Goal: Task Accomplishment & Management: Complete application form

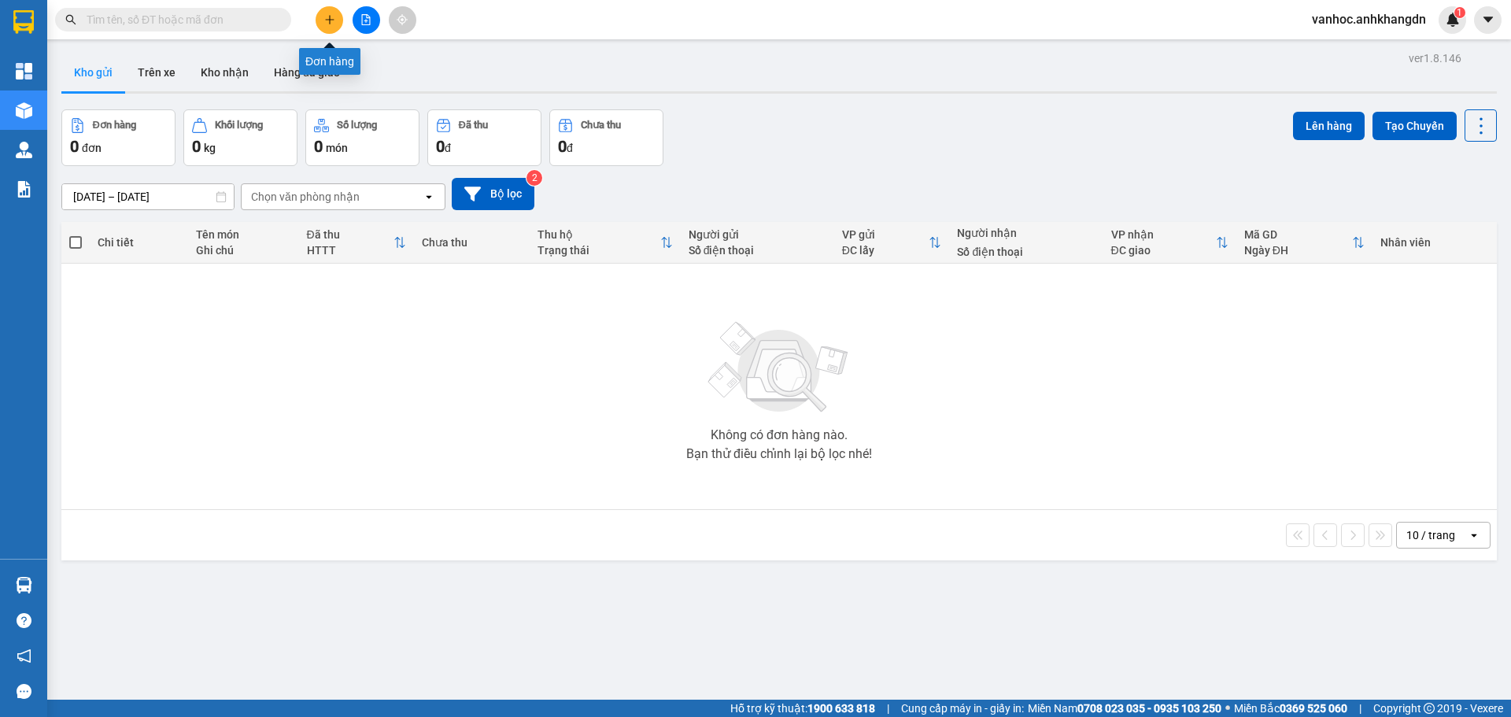
click at [329, 23] on icon "plus" at bounding box center [329, 19] width 11 height 11
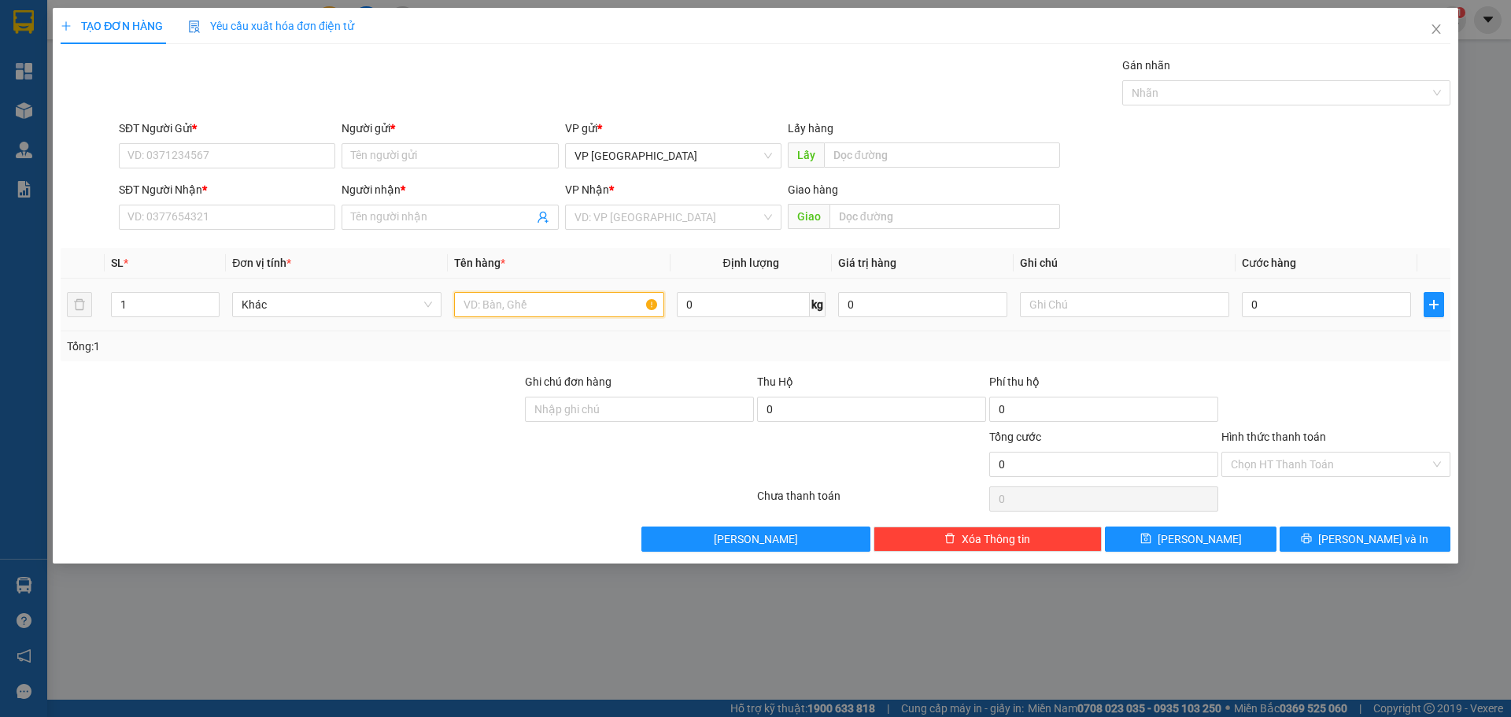
click at [529, 305] on input "text" at bounding box center [558, 304] width 209 height 25
paste input "ố"
type input "xe số"
click at [677, 218] on input "search" at bounding box center [667, 217] width 186 height 24
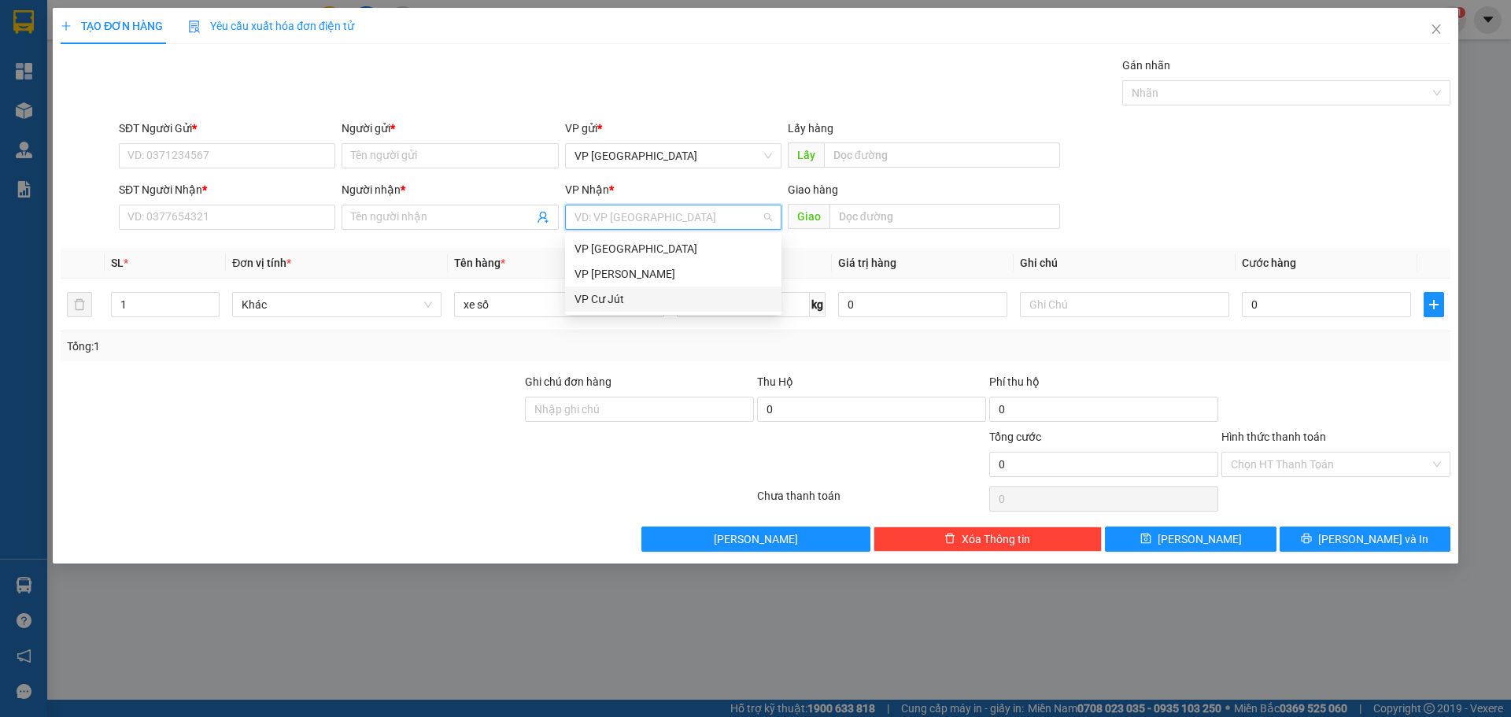
click at [644, 290] on div "VP Cư Jút" at bounding box center [673, 298] width 198 height 17
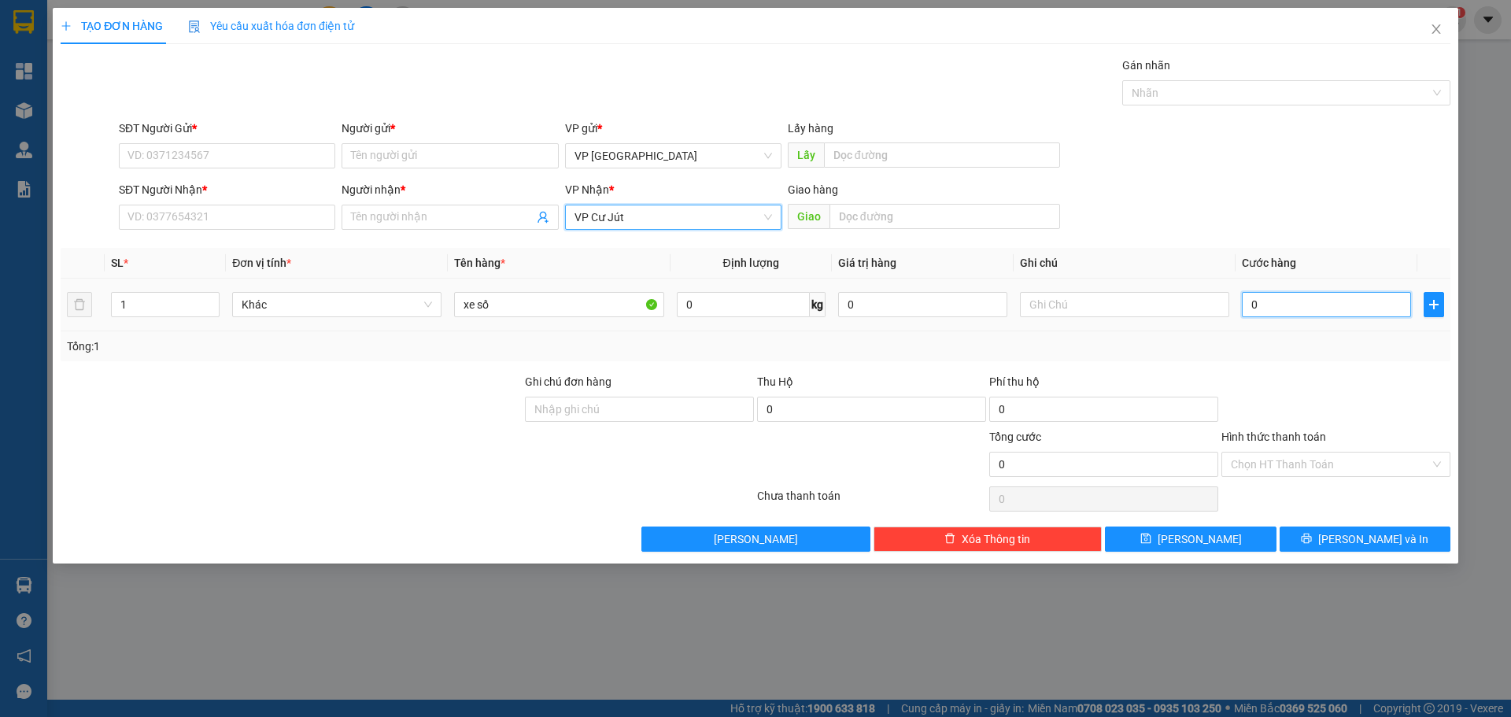
click at [1292, 302] on input "0" at bounding box center [1326, 304] width 169 height 25
type input "2"
type input "25"
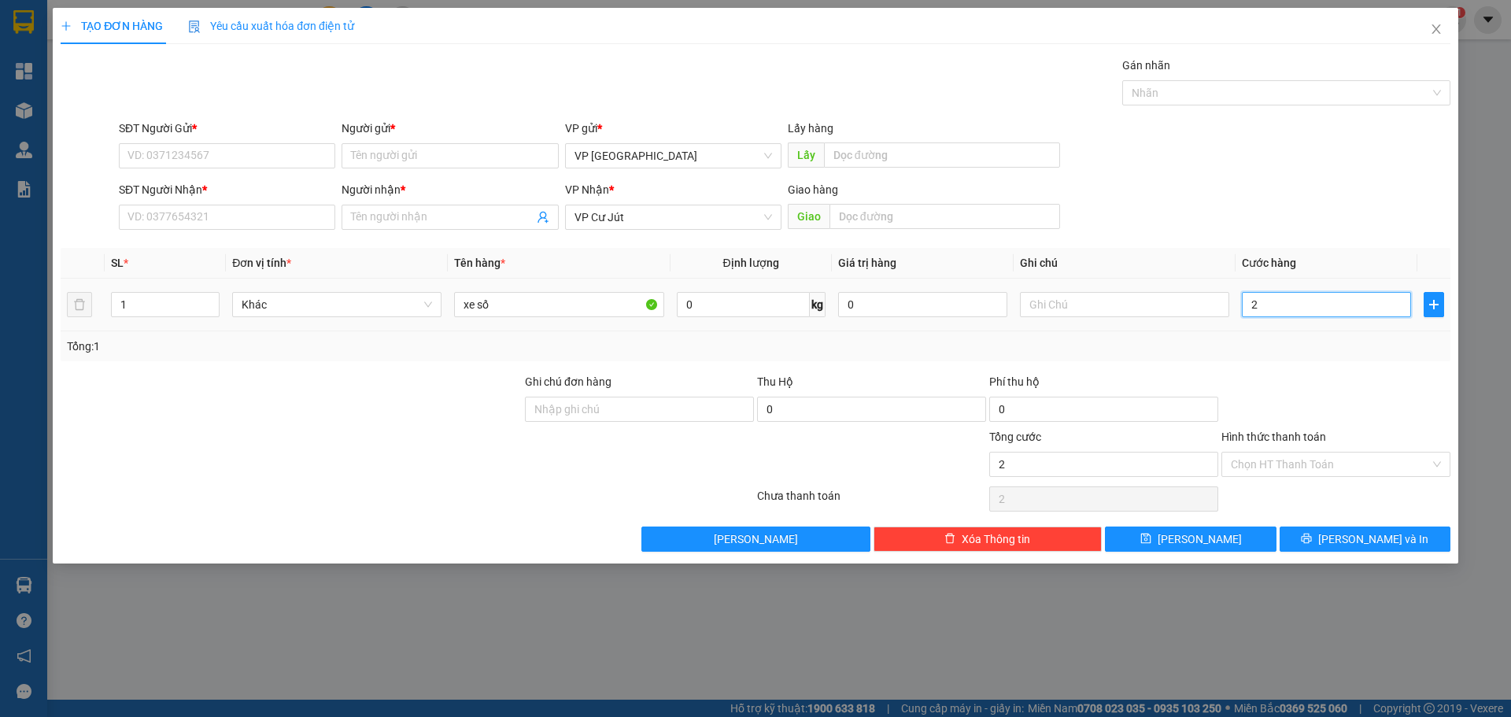
type input "25"
type input "250"
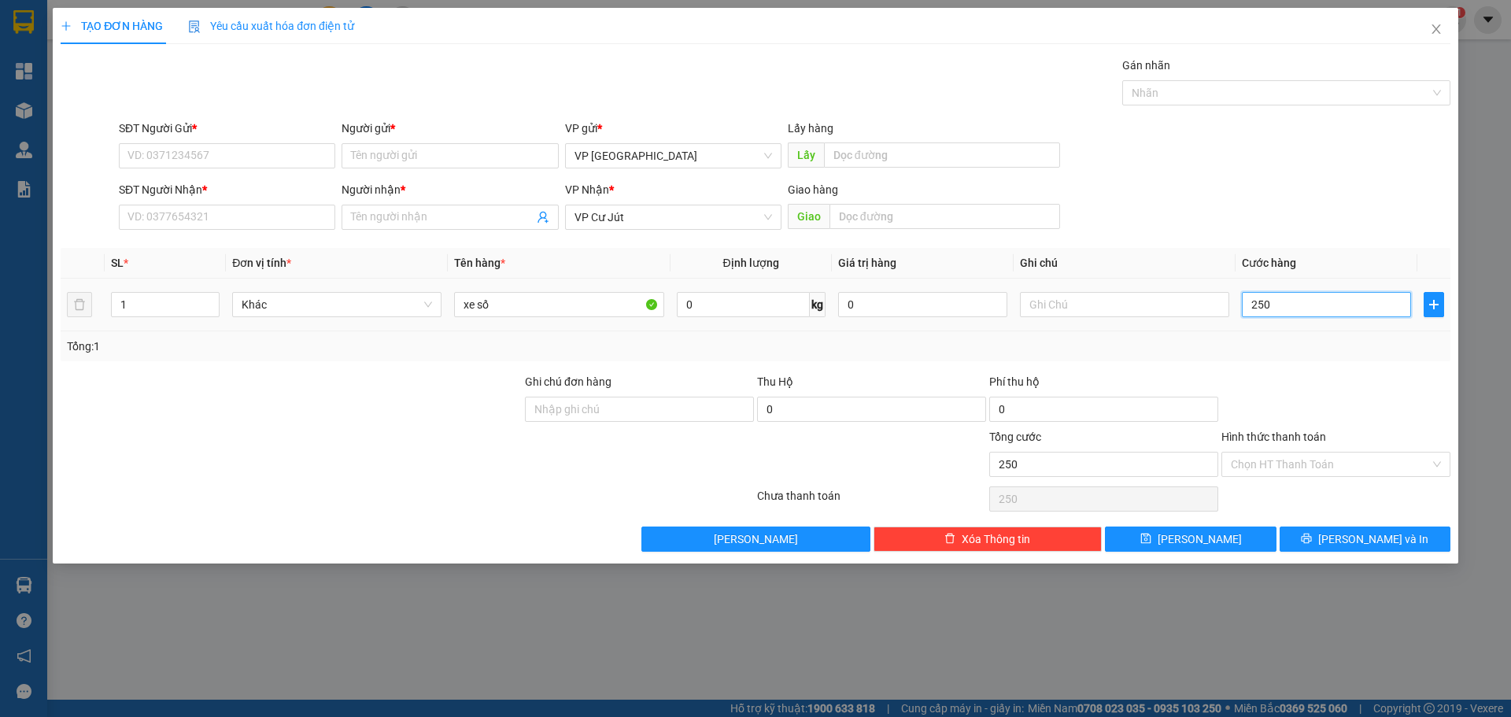
type input "2.500"
type input "25.000"
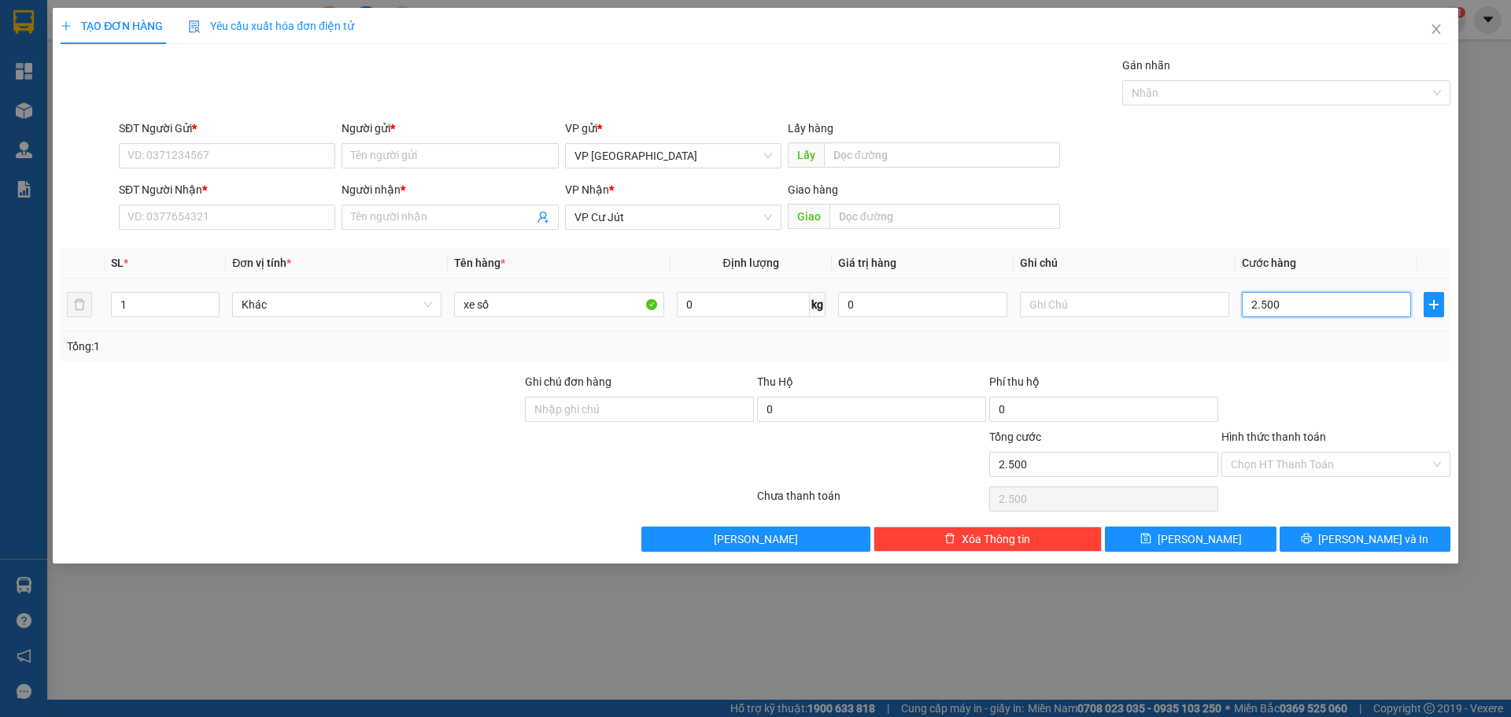
type input "25.000"
type input "250.000"
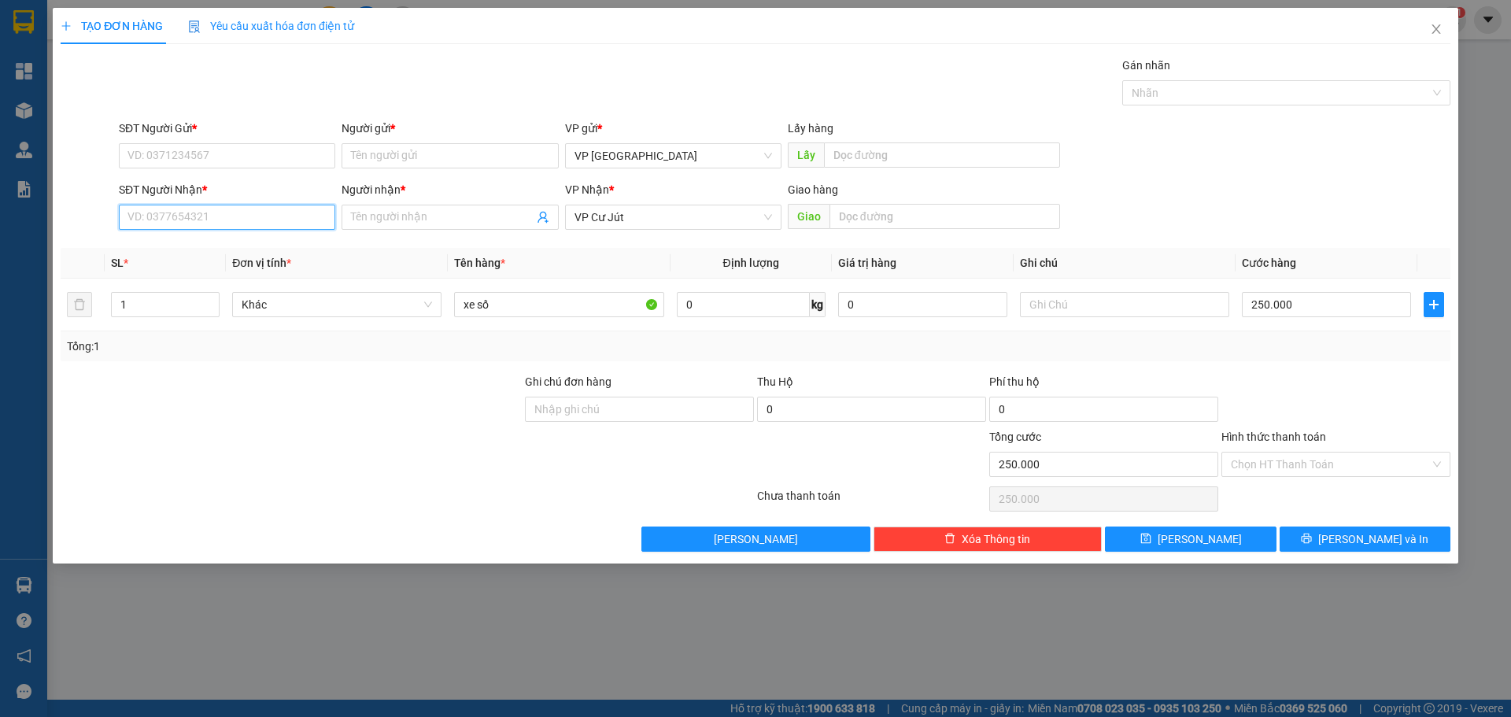
click at [288, 221] on input "SĐT Người Nhận *" at bounding box center [227, 217] width 216 height 25
click at [467, 218] on input "Người nhận *" at bounding box center [442, 217] width 182 height 17
paste input "ươi"
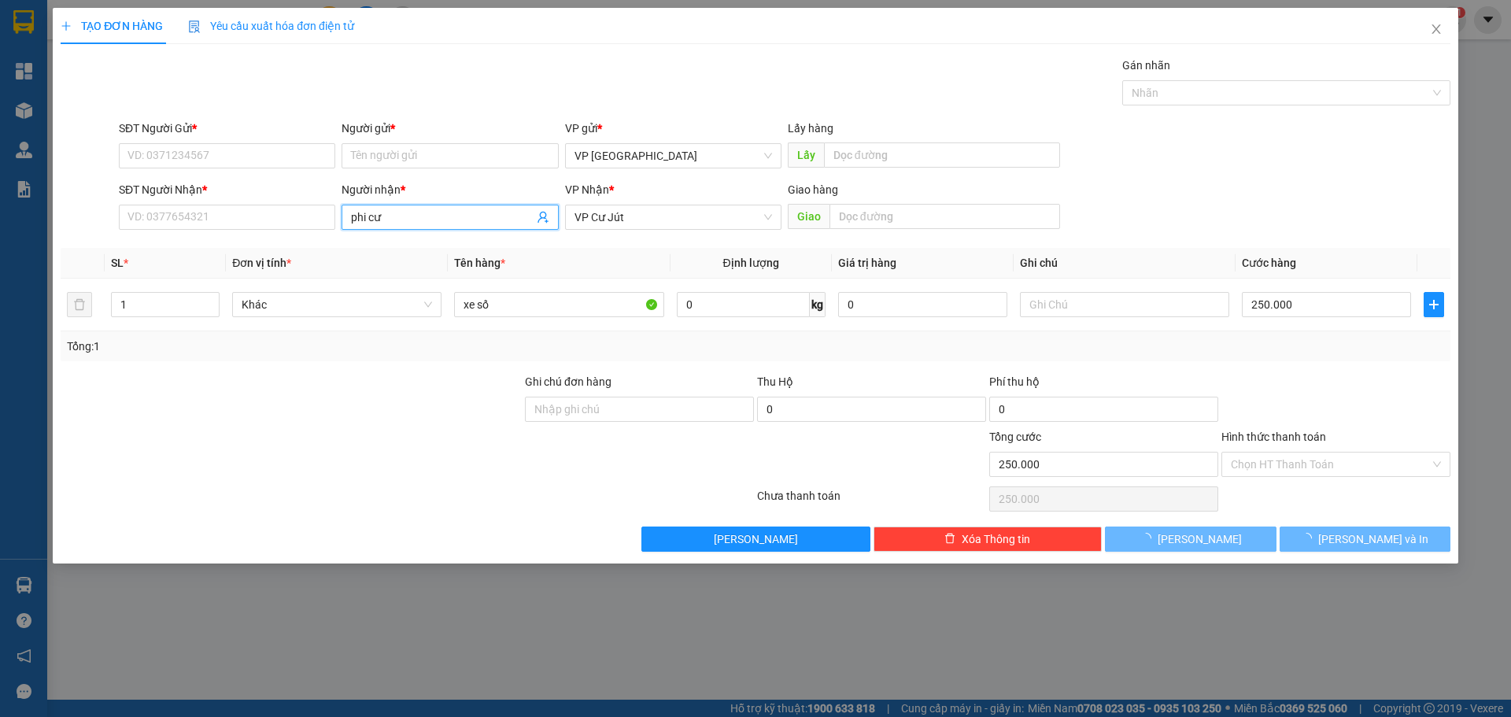
paste input "ờ"
type input "phi cường"
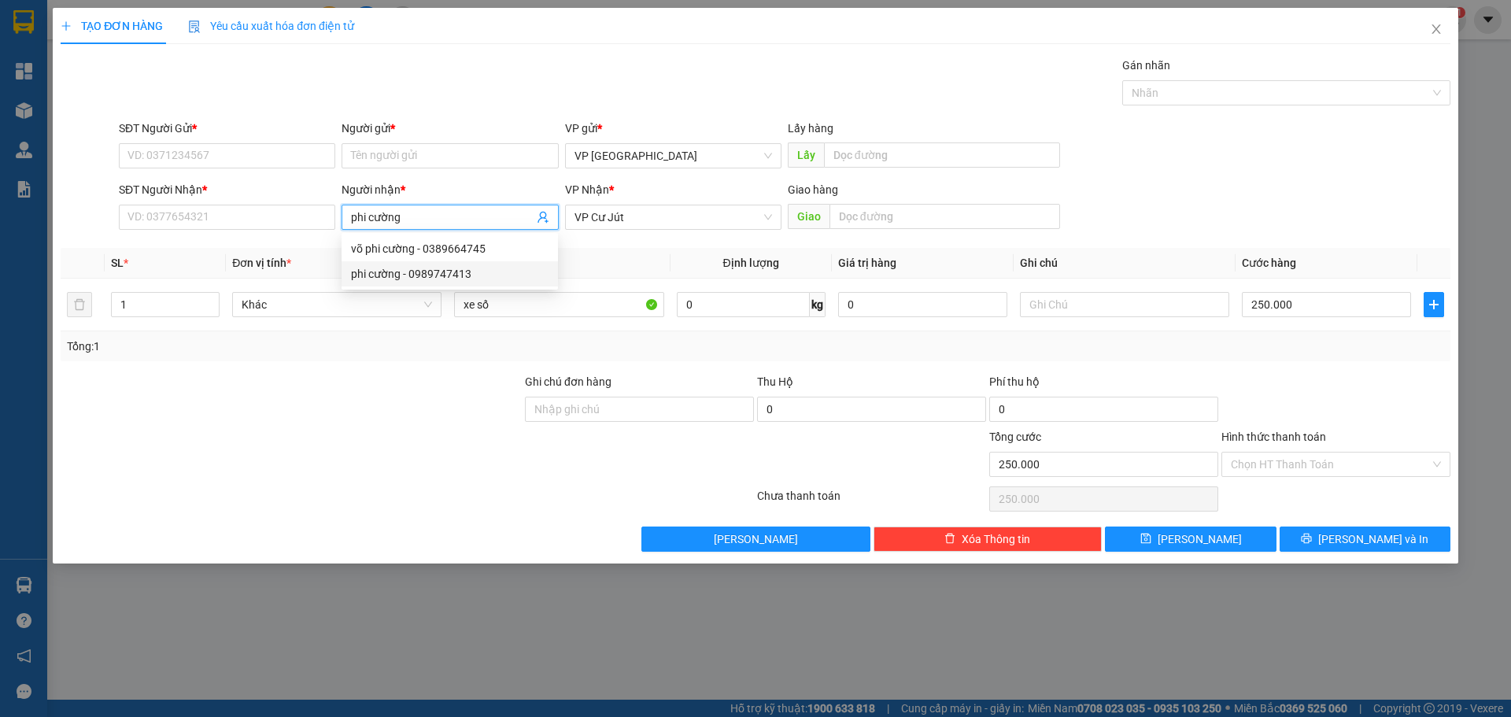
click at [443, 264] on div "phi cường - 0989747413" at bounding box center [450, 273] width 216 height 25
type input "0989747413"
drag, startPoint x: 423, startPoint y: 209, endPoint x: 356, endPoint y: 205, distance: 67.1
click at [360, 207] on span "phi cường" at bounding box center [450, 217] width 216 height 25
click at [416, 219] on input "phi cường" at bounding box center [442, 217] width 182 height 17
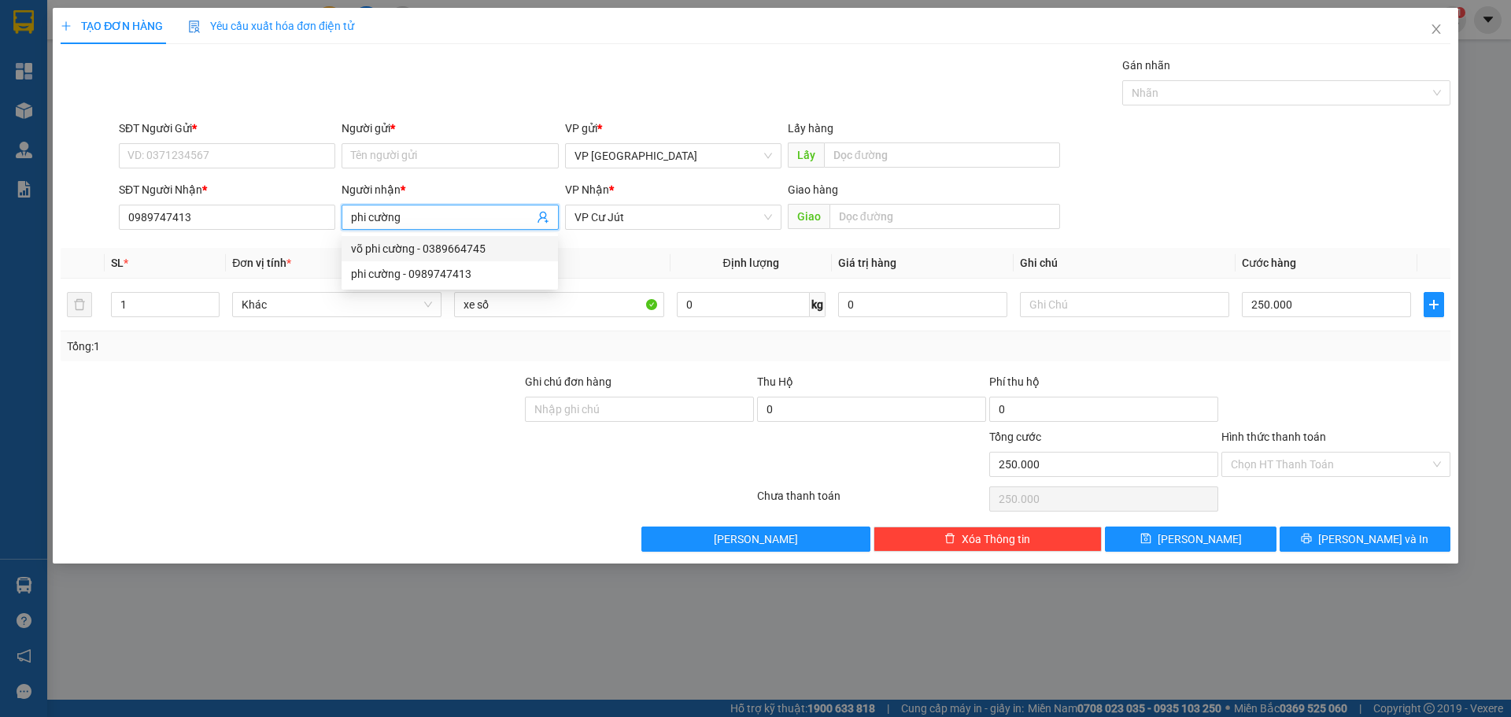
drag, startPoint x: 397, startPoint y: 214, endPoint x: 380, endPoint y: 190, distance: 29.9
click at [350, 207] on span "phi cường" at bounding box center [450, 217] width 216 height 25
type input "phi cường"
click at [412, 147] on input "Người gửi *" at bounding box center [450, 155] width 216 height 25
paste input "phi cường"
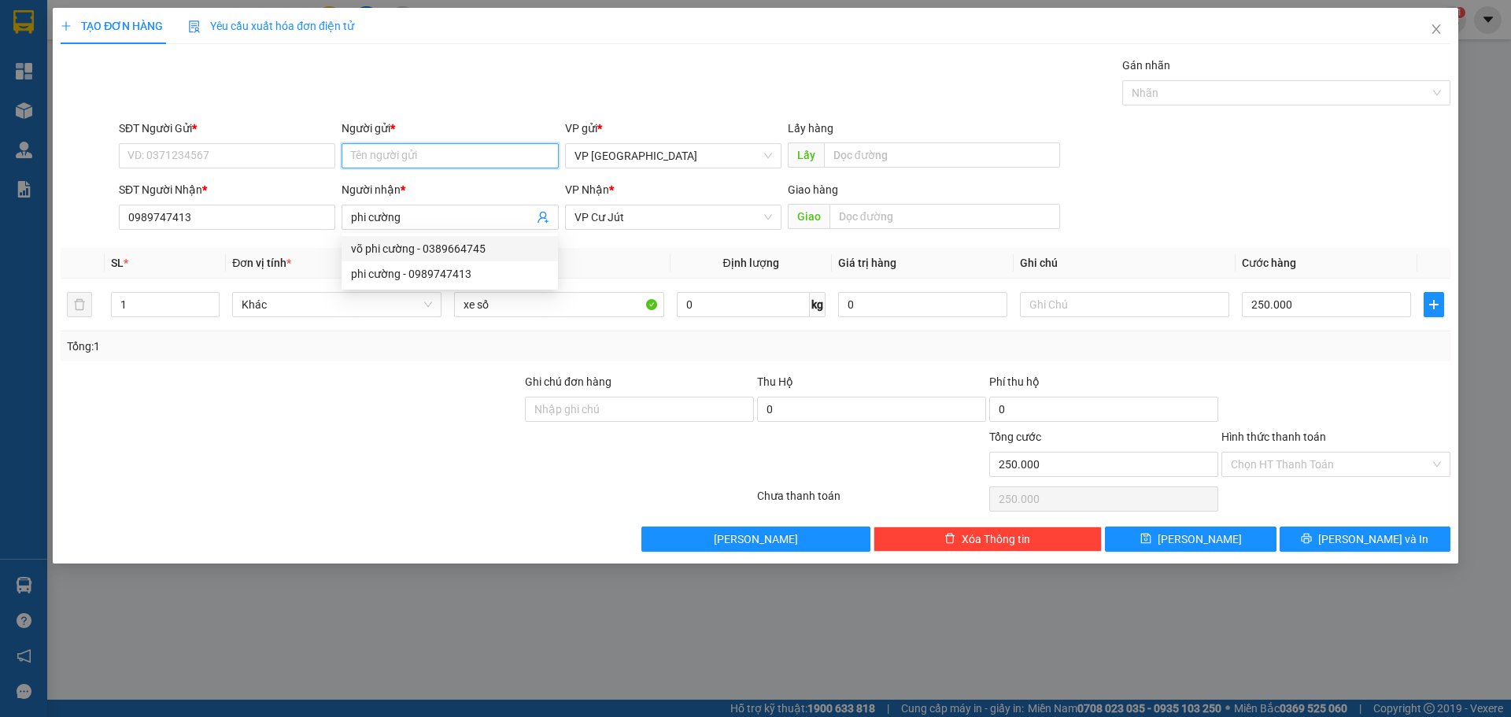
type input "phi cường"
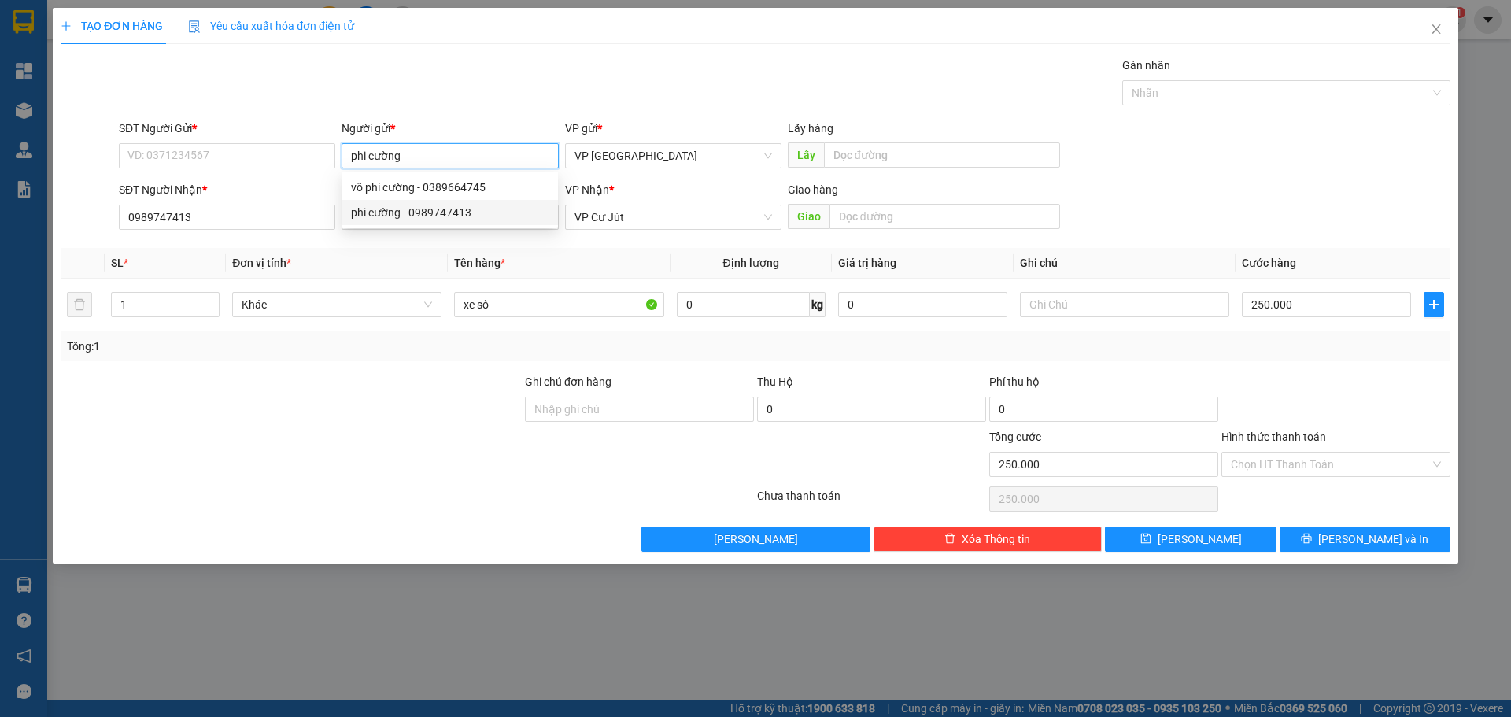
click at [407, 204] on div "phi cường - 0989747413" at bounding box center [450, 212] width 198 height 17
type input "0989747413"
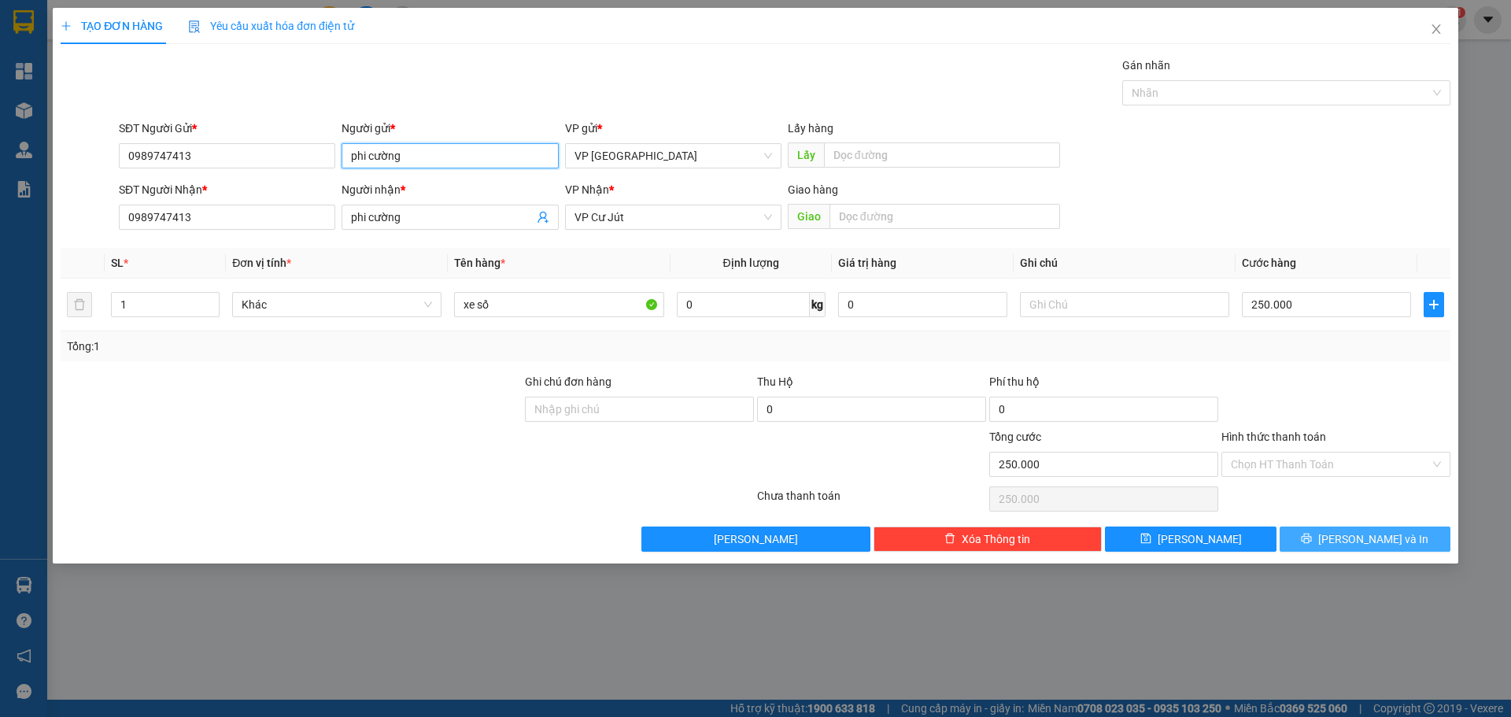
type input "phi cường"
click at [1330, 531] on button "[PERSON_NAME] và In" at bounding box center [1364, 538] width 171 height 25
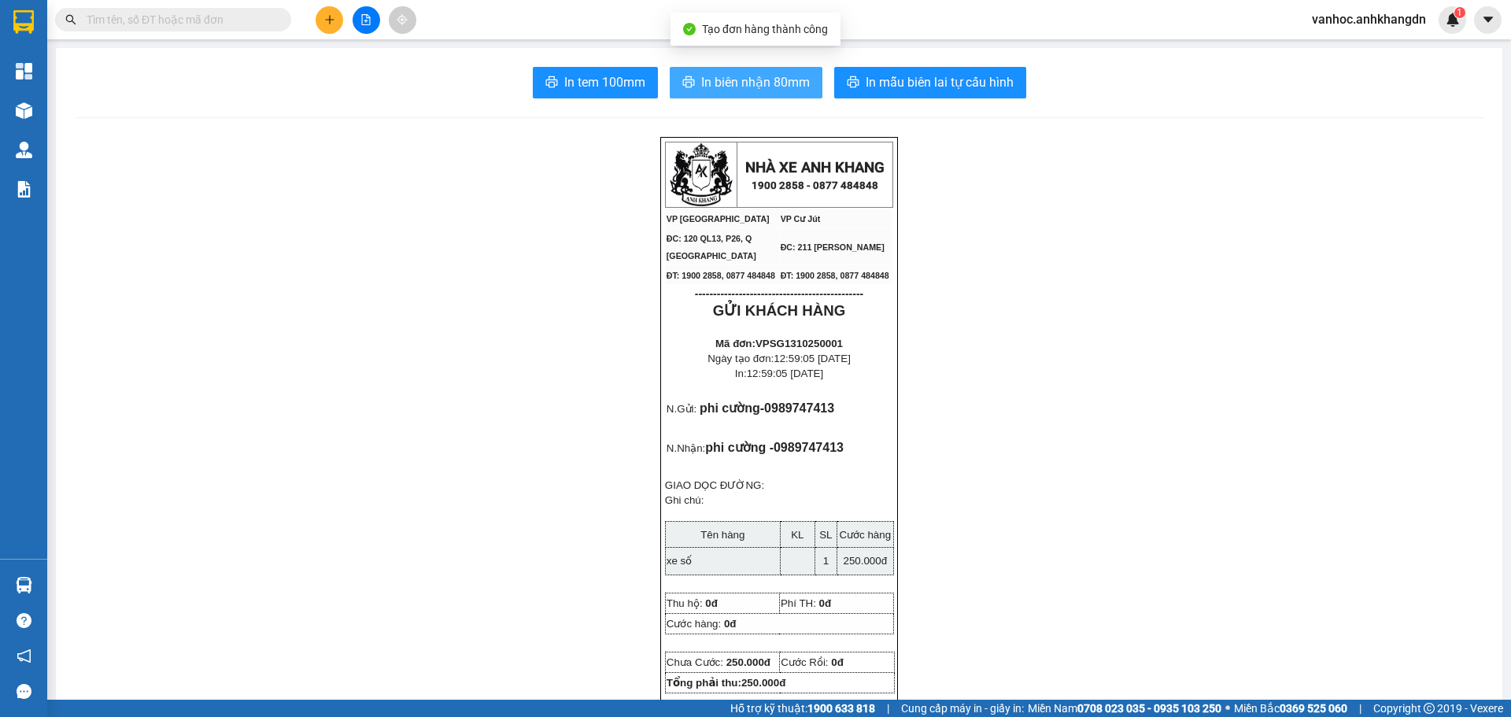
click at [762, 88] on span "In biên nhận 80mm" at bounding box center [755, 82] width 109 height 20
click at [327, 18] on icon "plus" at bounding box center [329, 19] width 11 height 11
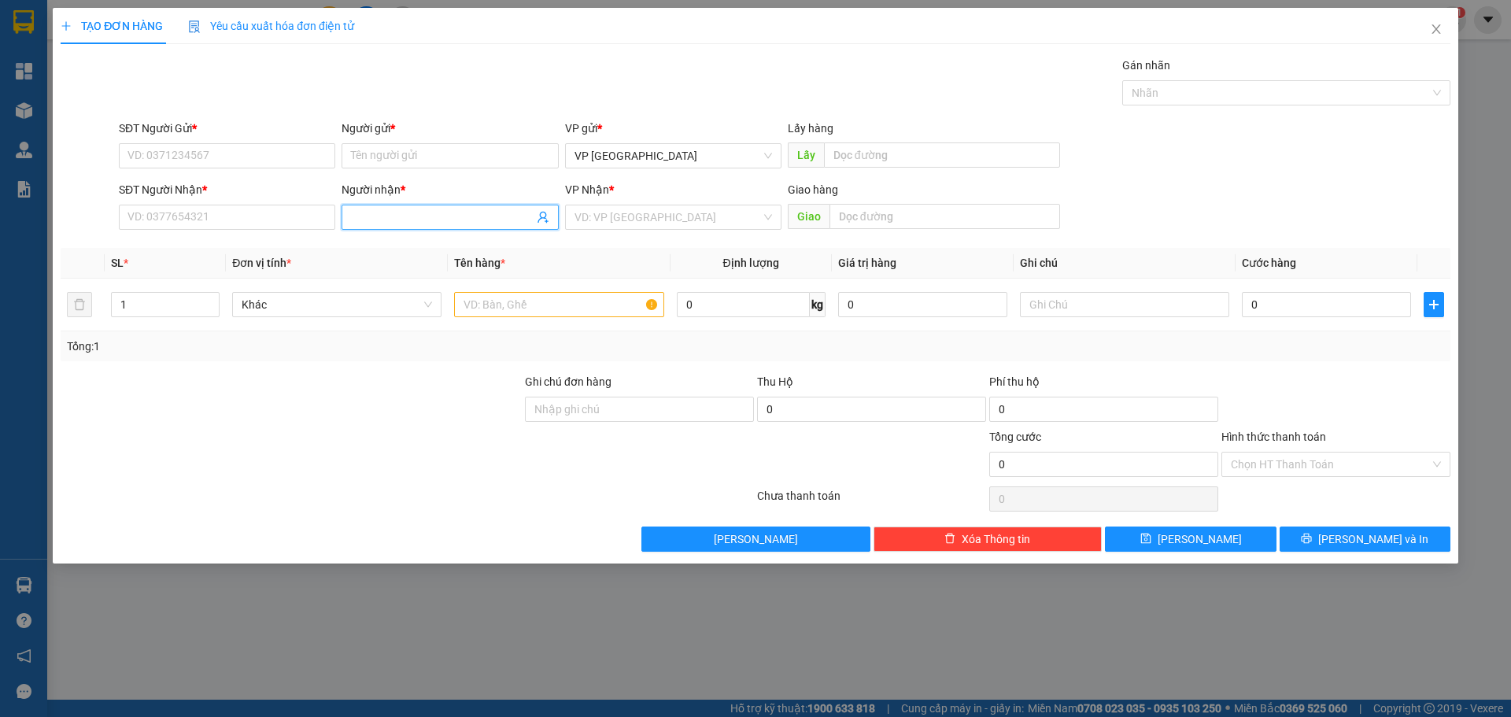
click at [448, 209] on input "Người nhận *" at bounding box center [442, 217] width 182 height 17
paste input "ô"
paste input "ộ"
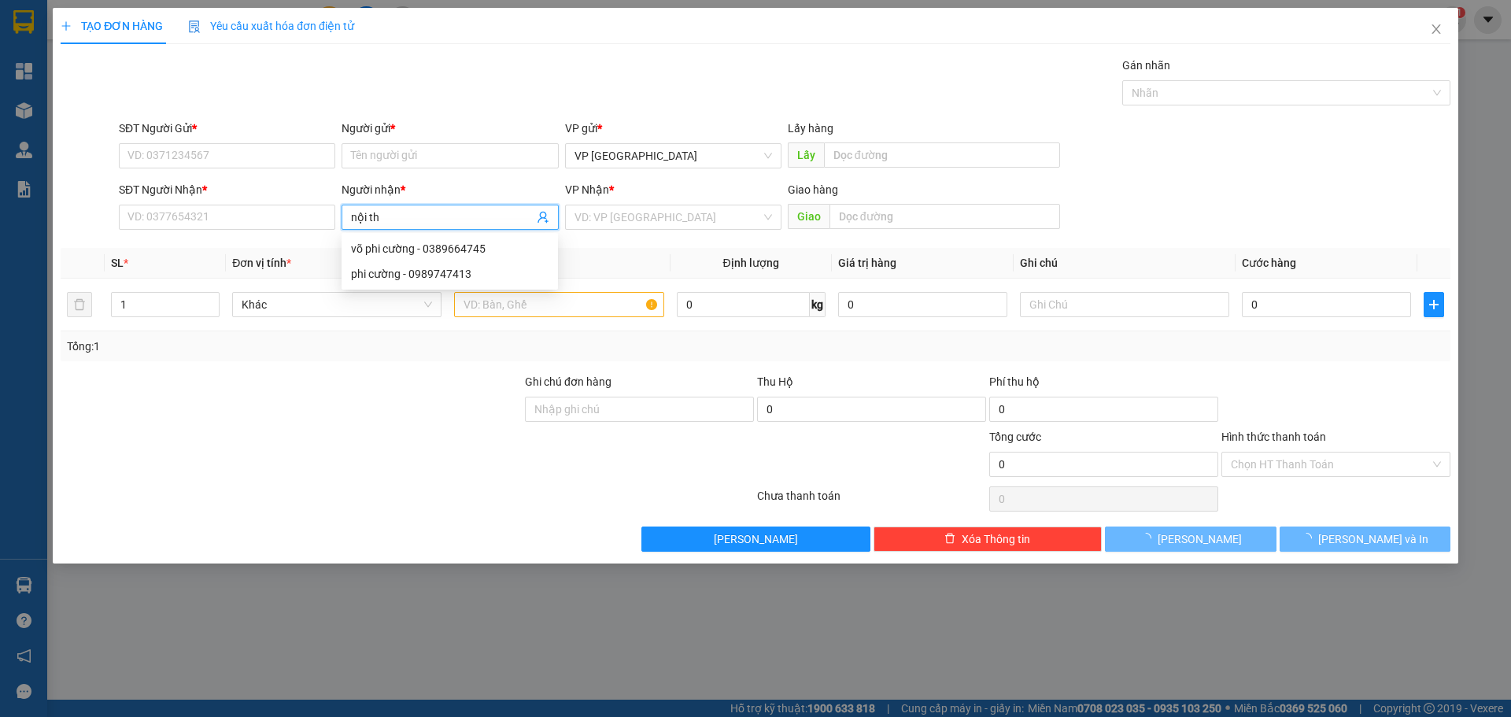
paste input "ấ"
type input "nội thất"
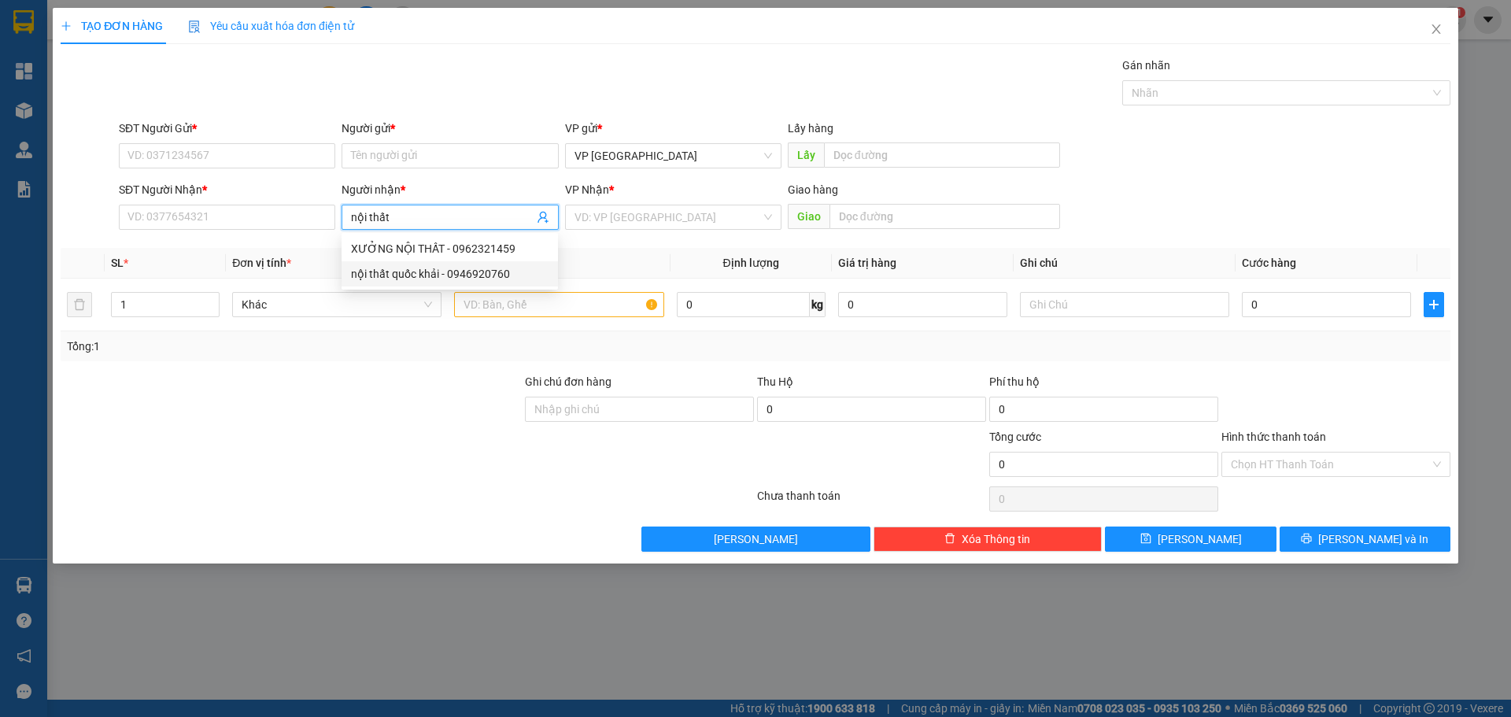
click at [473, 269] on div "nội thất quốc khải - 0946920760" at bounding box center [450, 273] width 198 height 17
type input "0946920760"
drag, startPoint x: 453, startPoint y: 213, endPoint x: 285, endPoint y: 212, distance: 168.4
click at [286, 212] on div "SĐT Người Nhận * 0946920760 Người nhận * nội thất quốc khải nội thất quốc khải …" at bounding box center [785, 208] width 1338 height 55
type input "nội thất quốc khải"
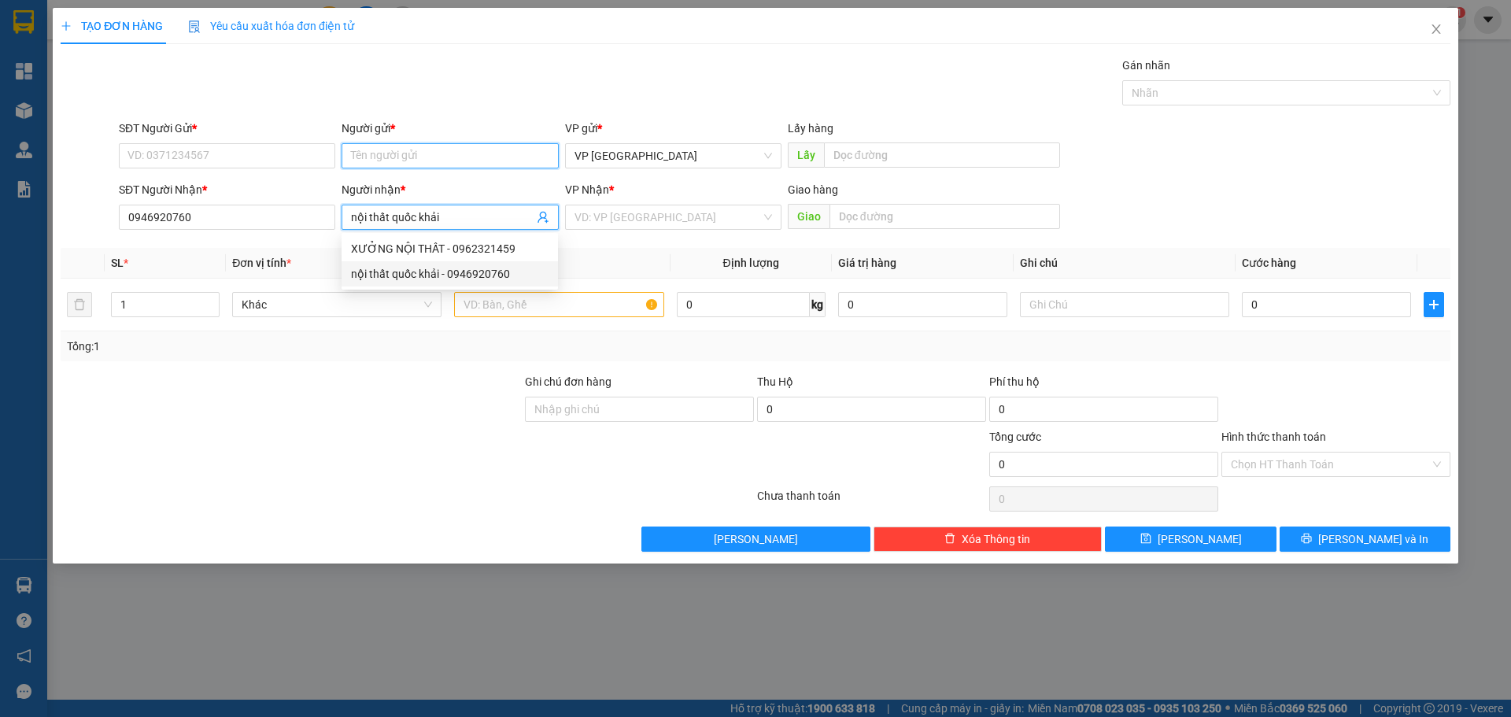
click at [406, 152] on input "Người gửi *" at bounding box center [450, 155] width 216 height 25
paste input "nội thất quốc khải"
type input "nội thất quốc khải"
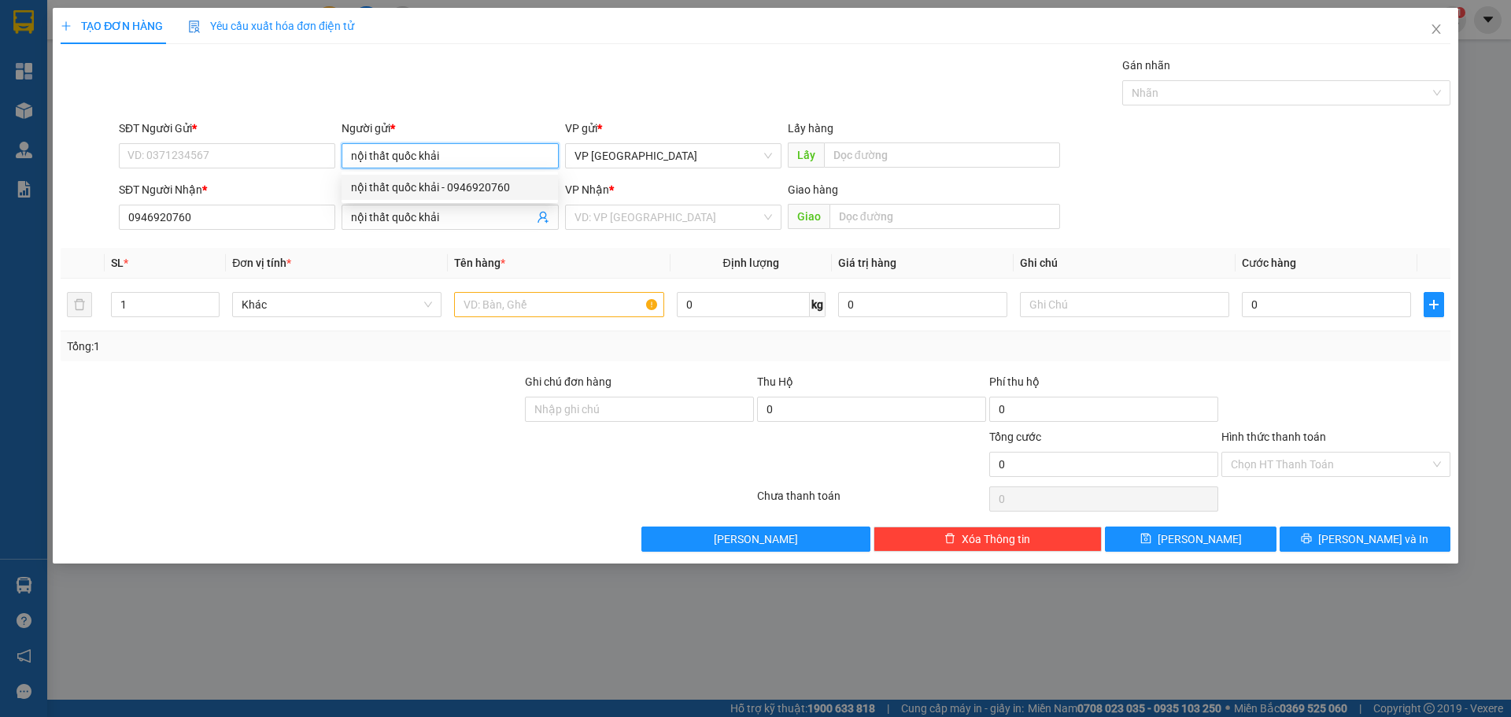
click at [423, 191] on div "nội thất quốc khải - 0946920760" at bounding box center [450, 187] width 198 height 17
type input "0946920760"
type input "nội thất quốc khải"
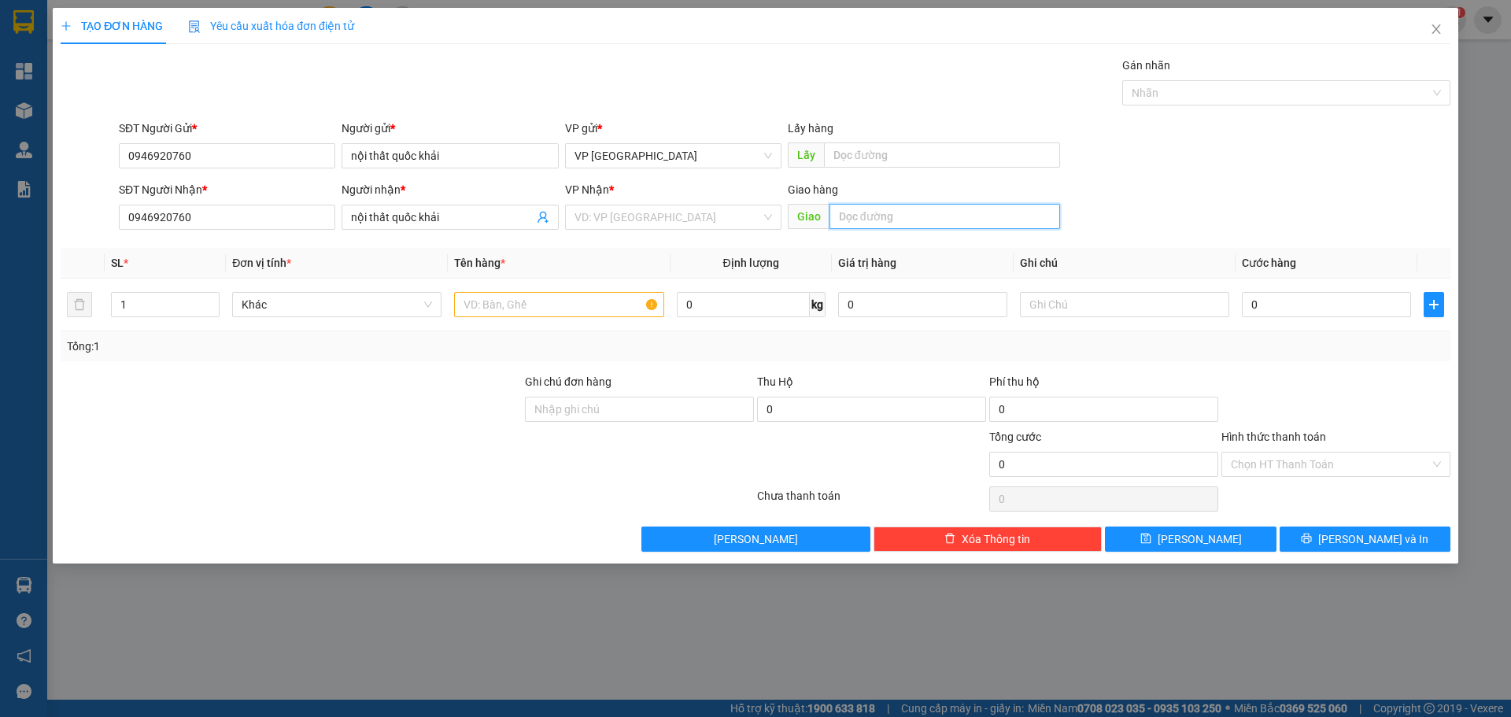
click at [873, 219] on input "text" at bounding box center [944, 216] width 231 height 25
paste input "ú"
paste input "ơ"
type input "trúc sơn"
click at [755, 223] on input "search" at bounding box center [667, 217] width 186 height 24
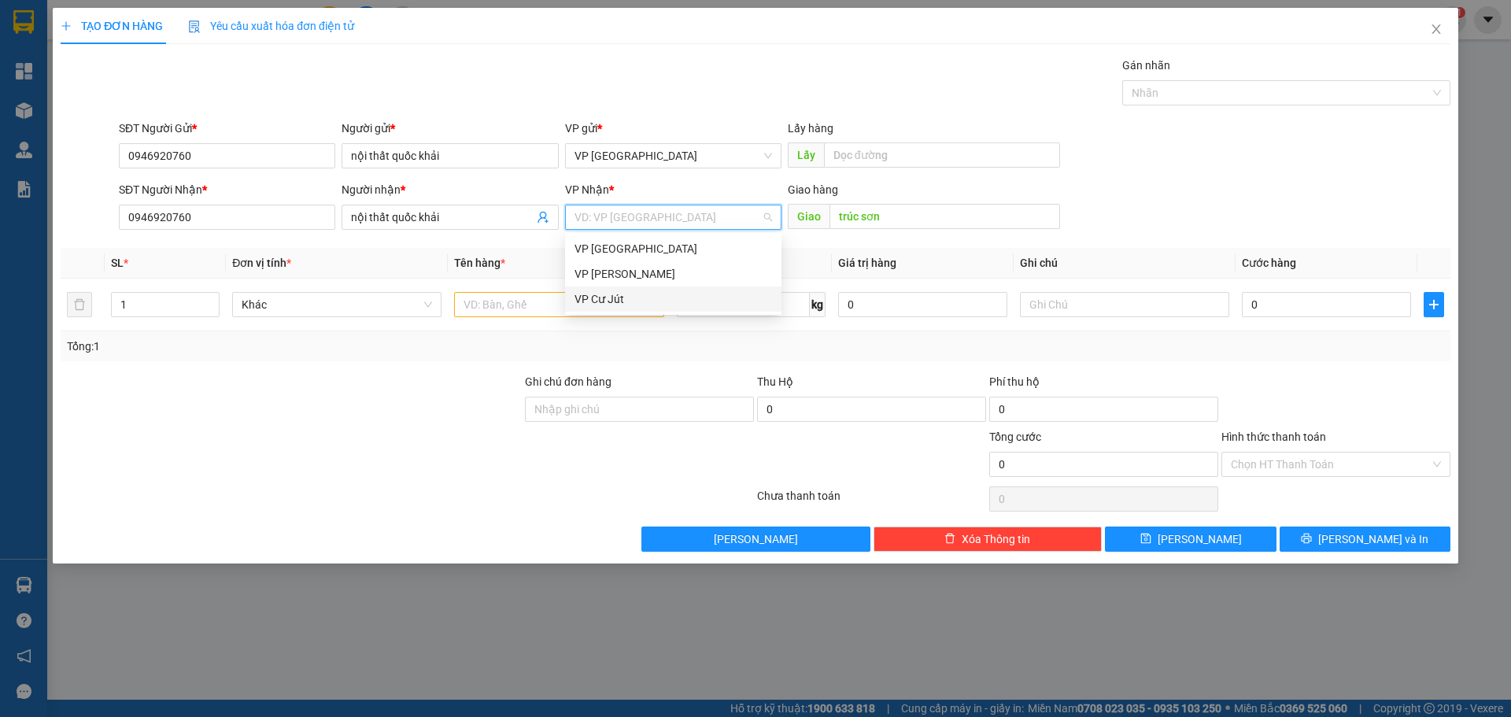
click at [651, 291] on div "VP Cư Jút" at bounding box center [673, 298] width 198 height 17
click at [498, 309] on input "text" at bounding box center [558, 304] width 209 height 25
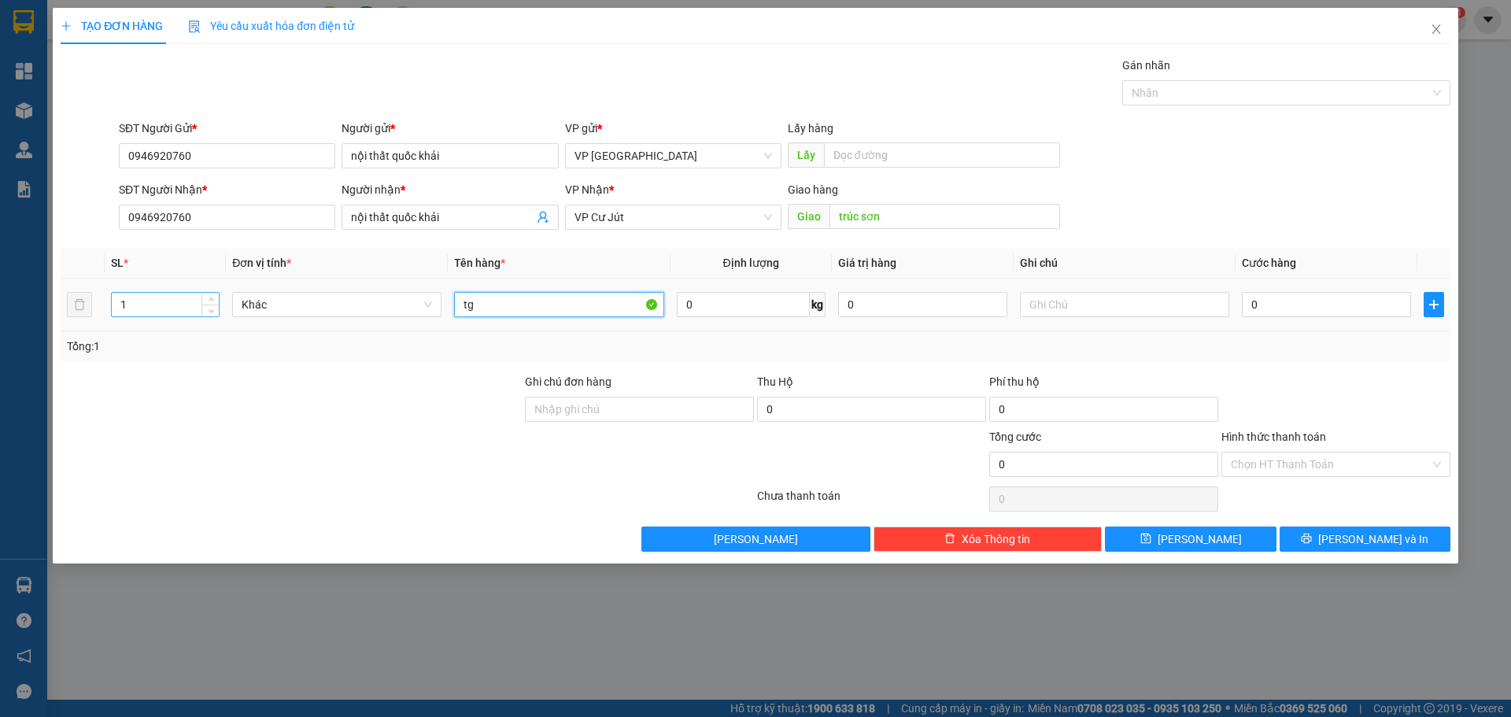
type input "tg"
click at [142, 304] on input "1" at bounding box center [165, 305] width 107 height 24
type input "2"
click at [209, 301] on icon "up" at bounding box center [212, 301] width 6 height 6
drag, startPoint x: 478, startPoint y: 304, endPoint x: 429, endPoint y: 307, distance: 48.9
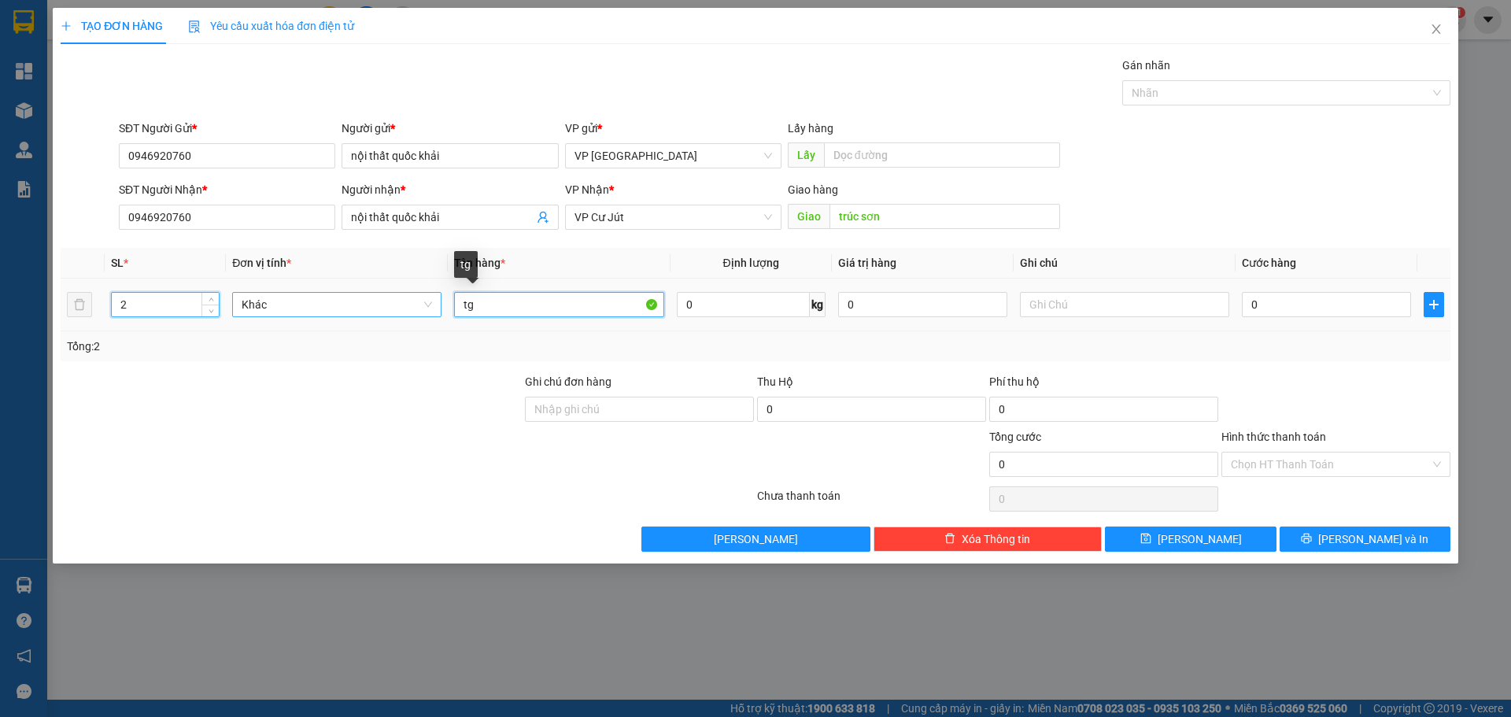
click at [432, 307] on tr "2 Khác tg 0 kg 0 0" at bounding box center [756, 305] width 1390 height 53
paste input "iệ"
type input "kiện"
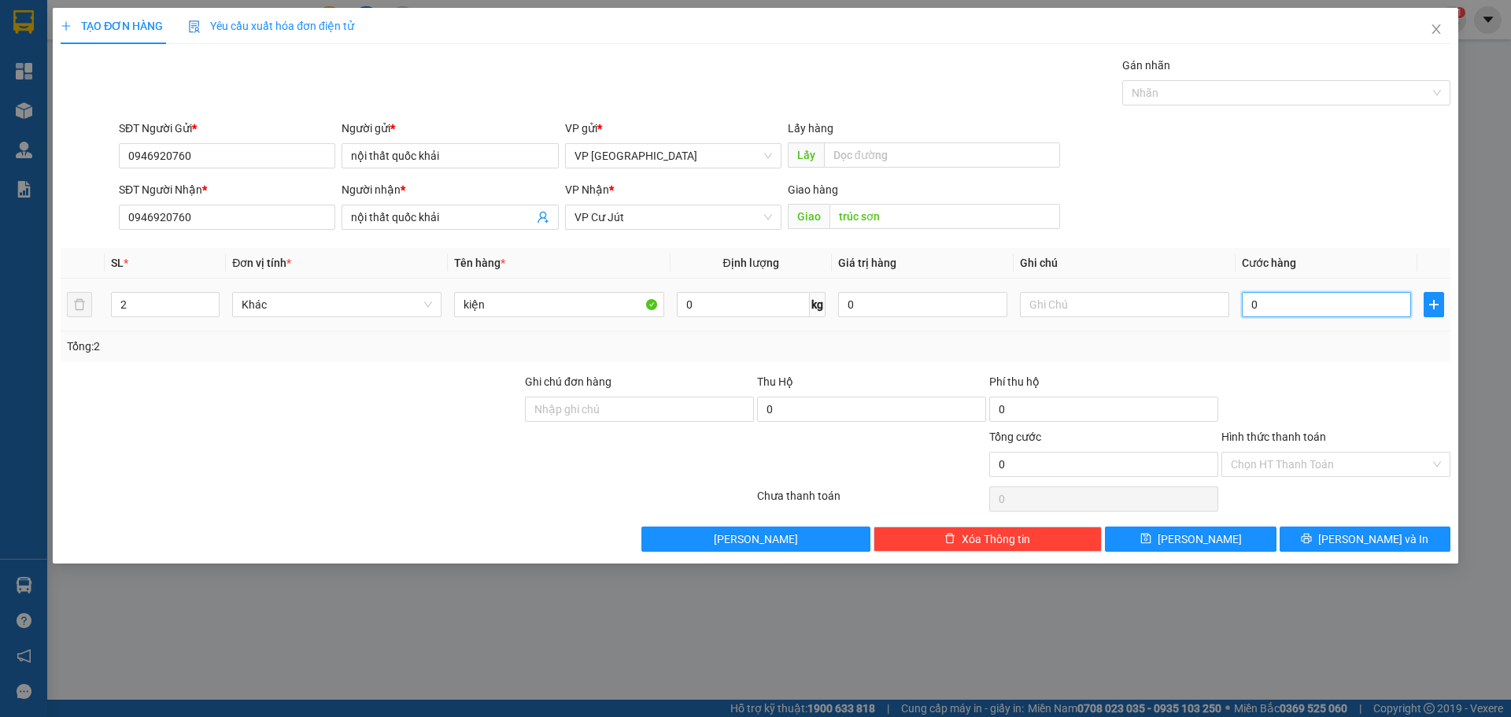
click at [1335, 301] on input "0" at bounding box center [1326, 304] width 169 height 25
type input "1"
type input "10"
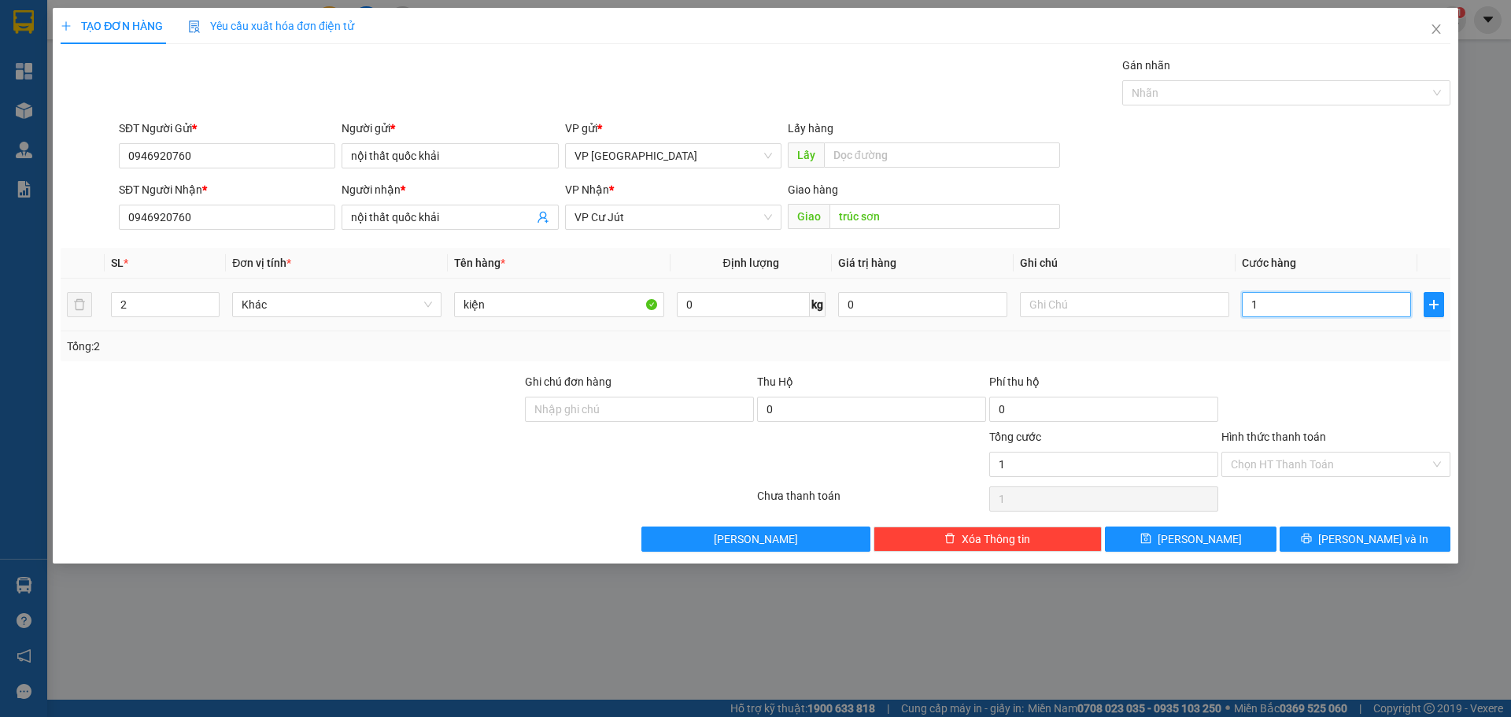
type input "10"
type input "100"
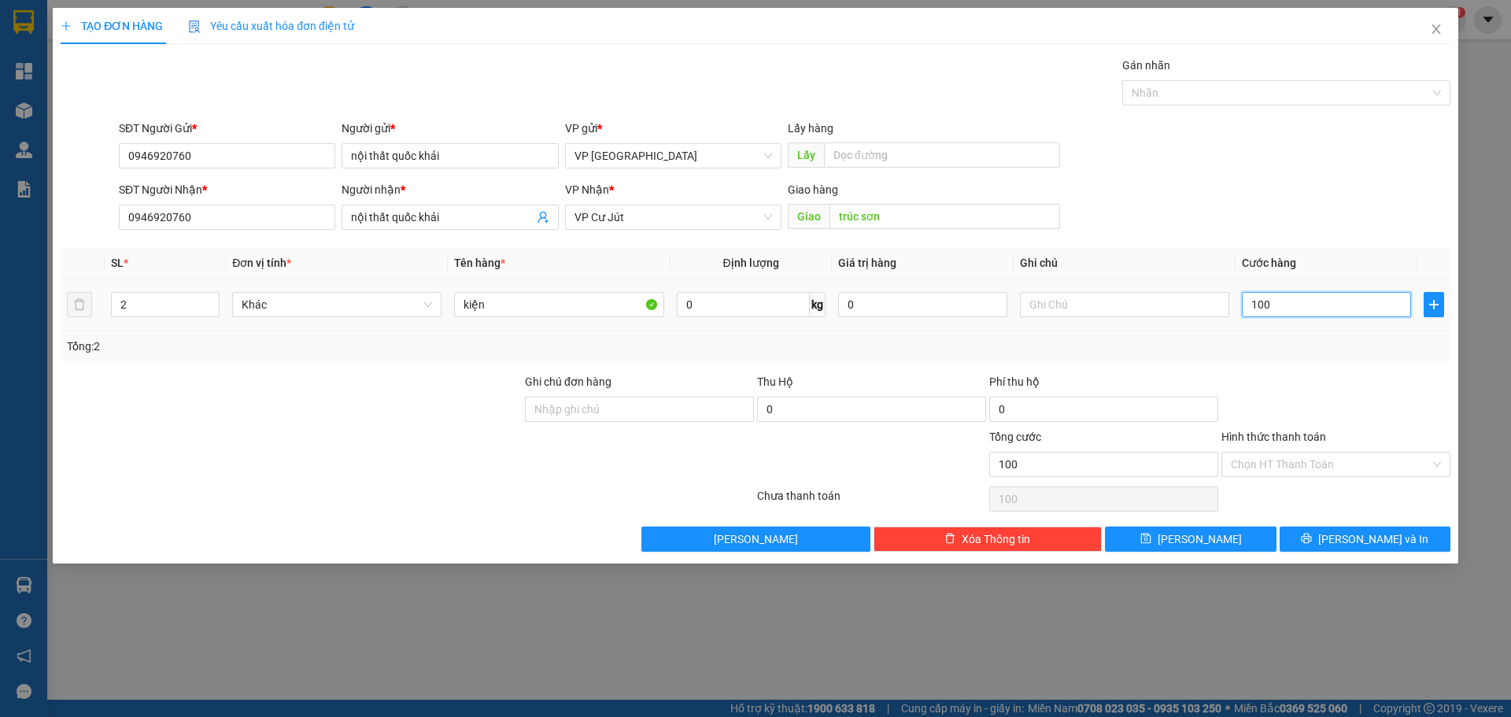
type input "1.000"
type input "10.000"
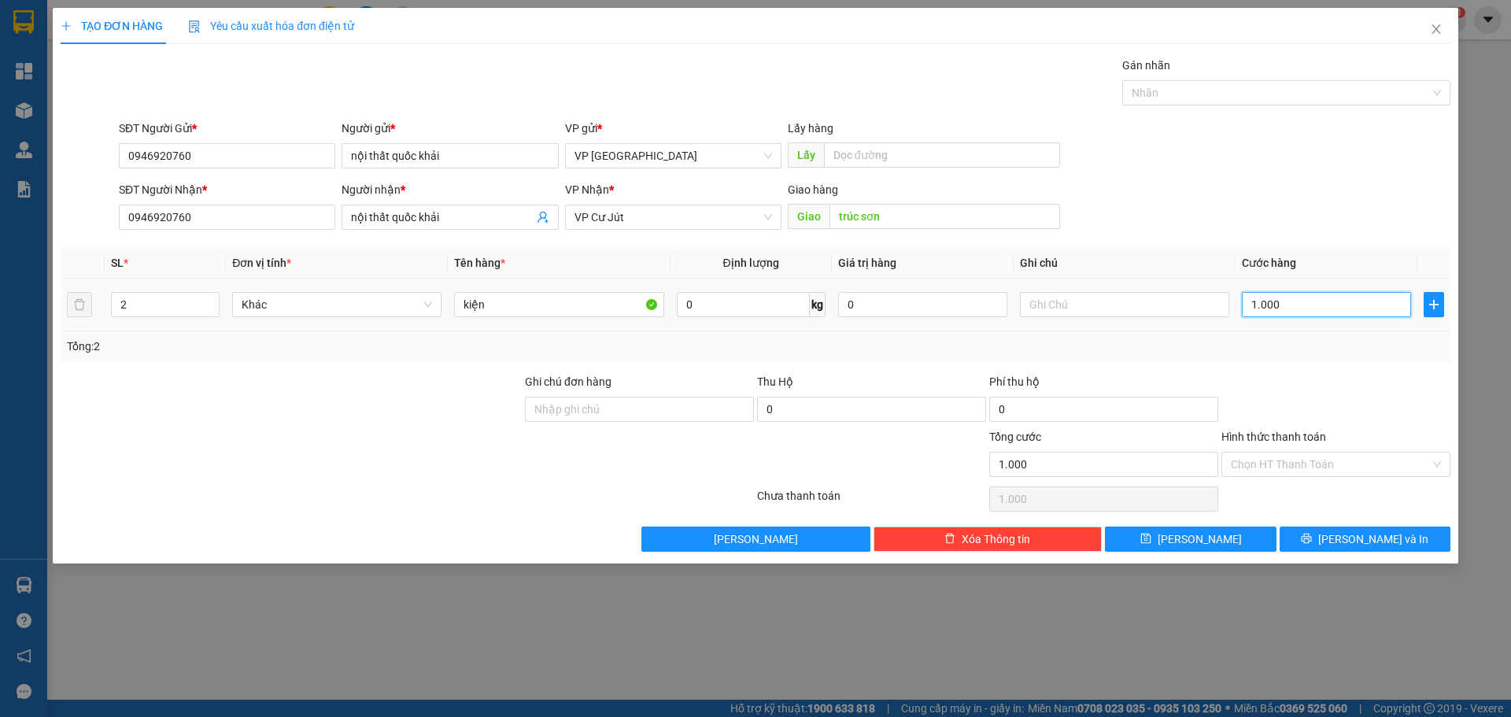
type input "10.000"
type input "100.000"
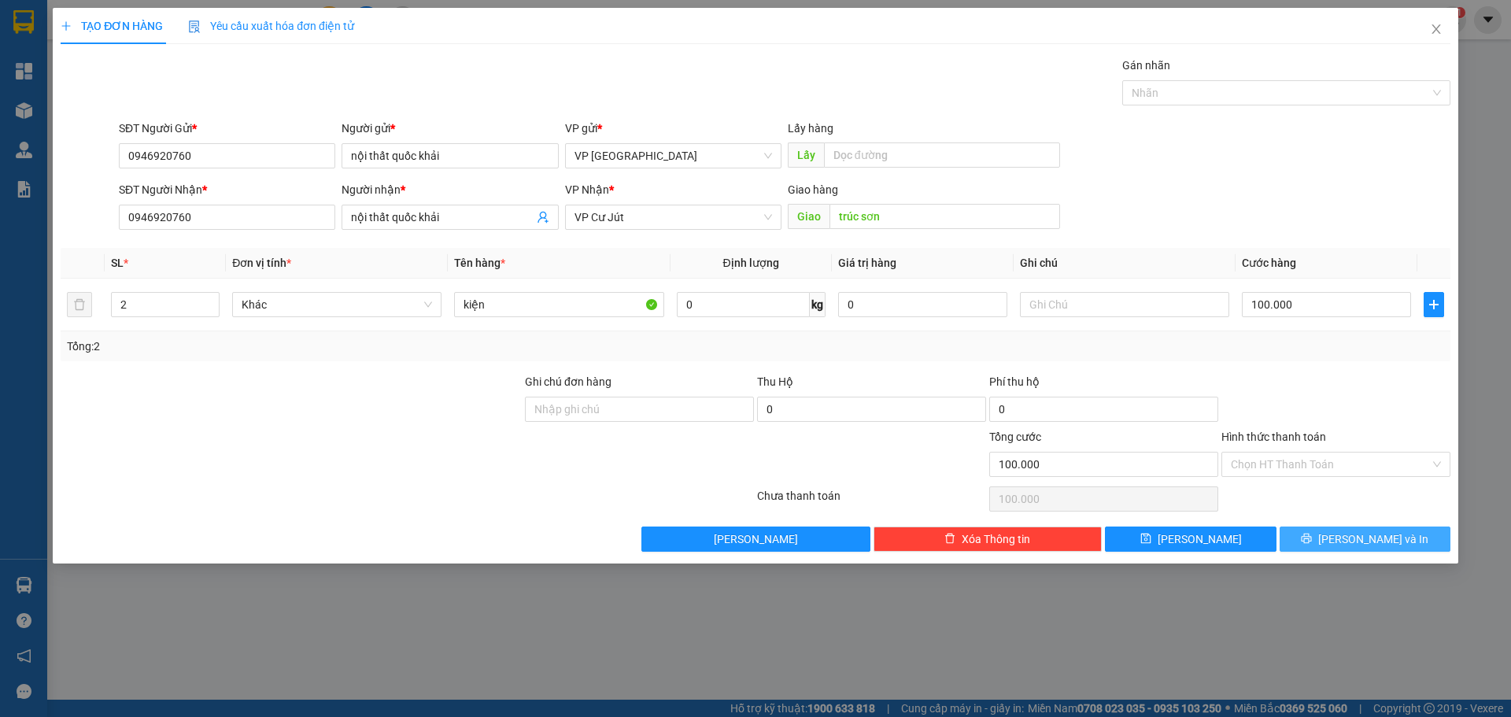
click at [1312, 544] on icon "printer" at bounding box center [1306, 538] width 11 height 11
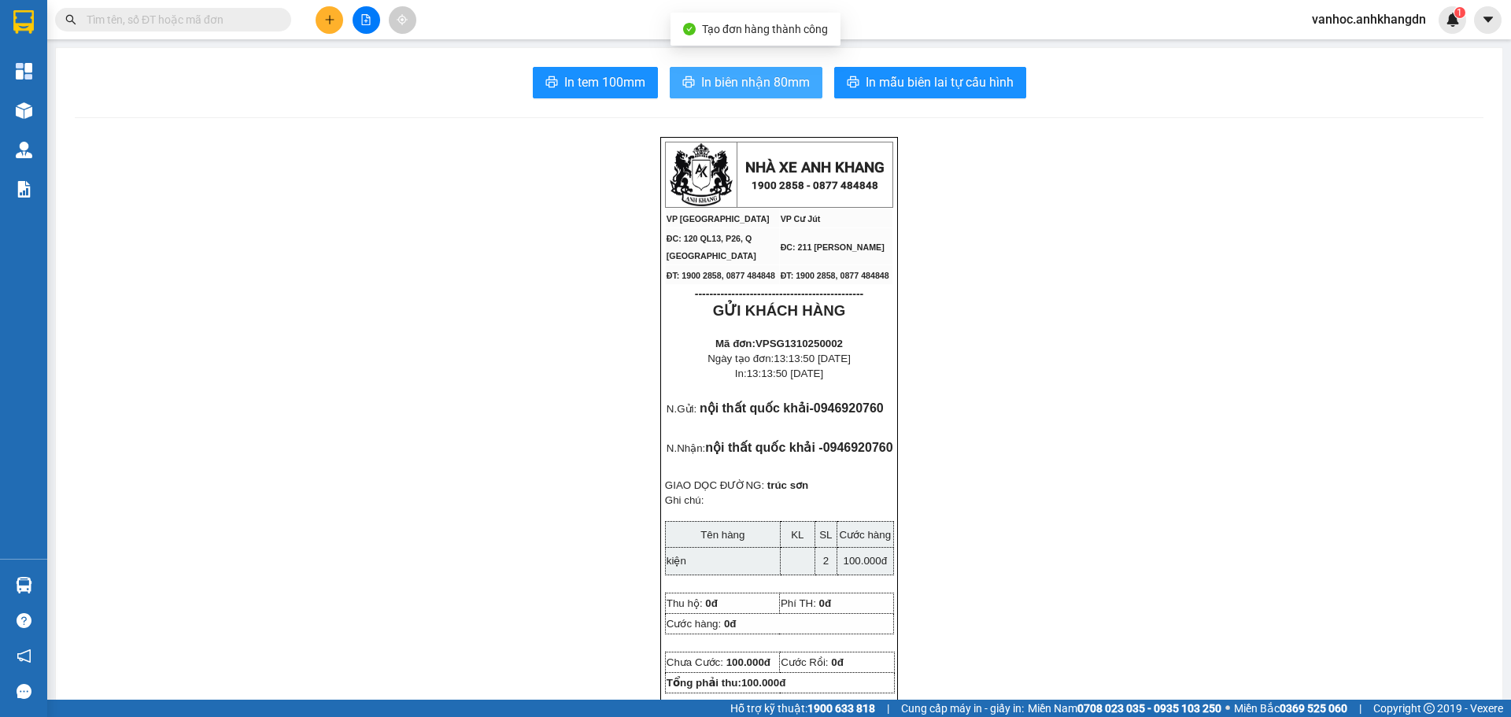
click at [741, 79] on span "In biên nhận 80mm" at bounding box center [755, 82] width 109 height 20
click at [331, 19] on icon "plus" at bounding box center [329, 19] width 11 height 11
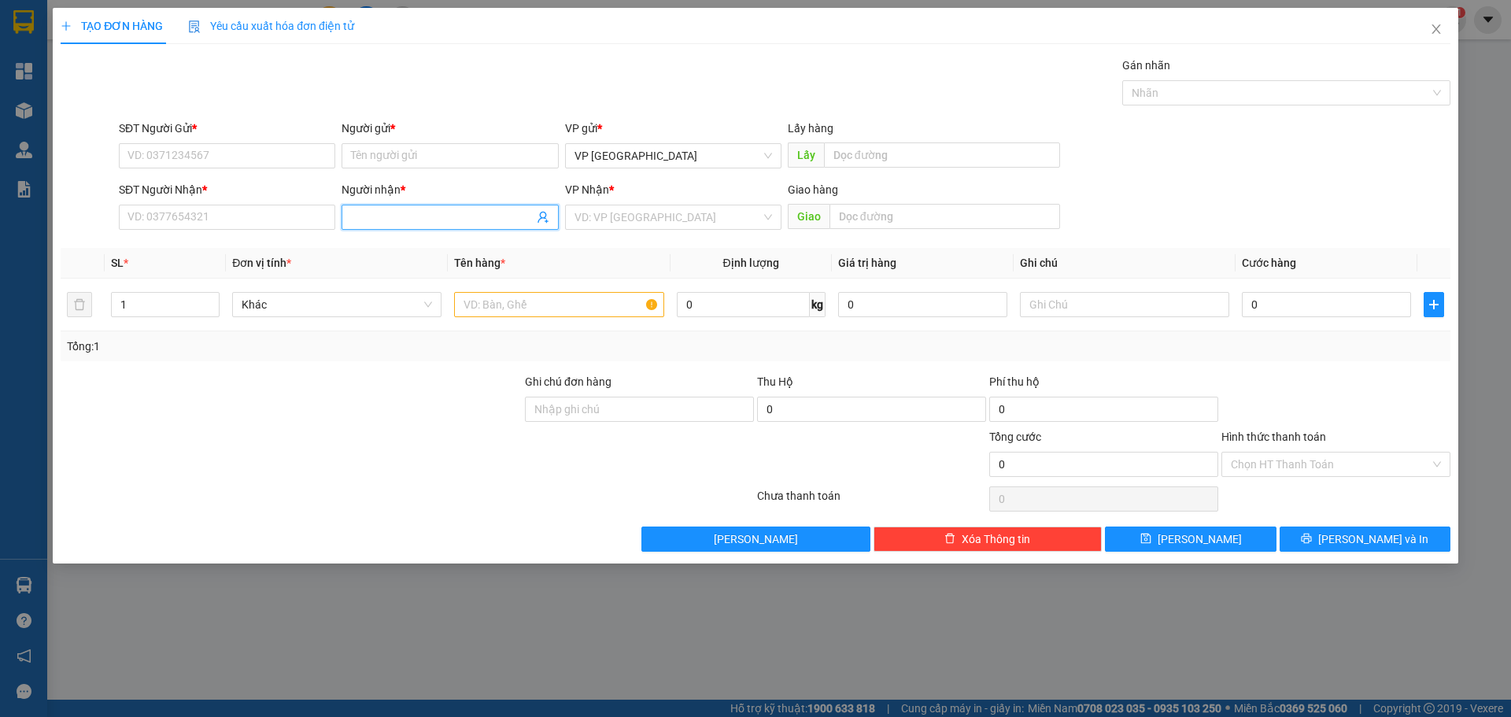
click at [441, 221] on input "Người nhận *" at bounding box center [442, 217] width 182 height 17
type input "0388"
click at [216, 219] on input "SĐT Người Nhận *" at bounding box center [227, 217] width 216 height 25
type input "0388508701"
drag, startPoint x: 416, startPoint y: 218, endPoint x: 198, endPoint y: 234, distance: 218.5
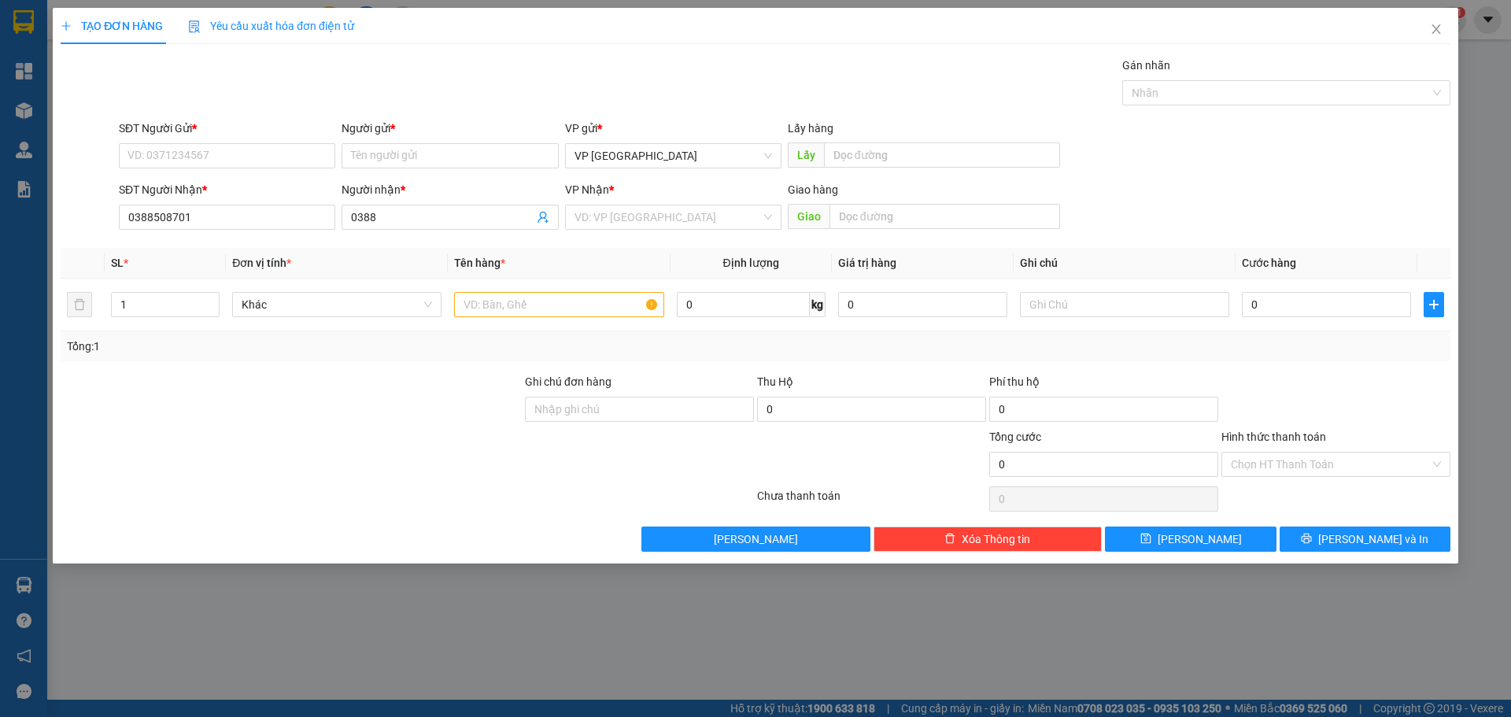
click at [198, 234] on div "SĐT Người Nhận * 0388508701 0388508701 Người nhận * 0388 VP Nhận * VD: VP [GEOG…" at bounding box center [785, 208] width 1338 height 55
paste input "ị"
paste input "â"
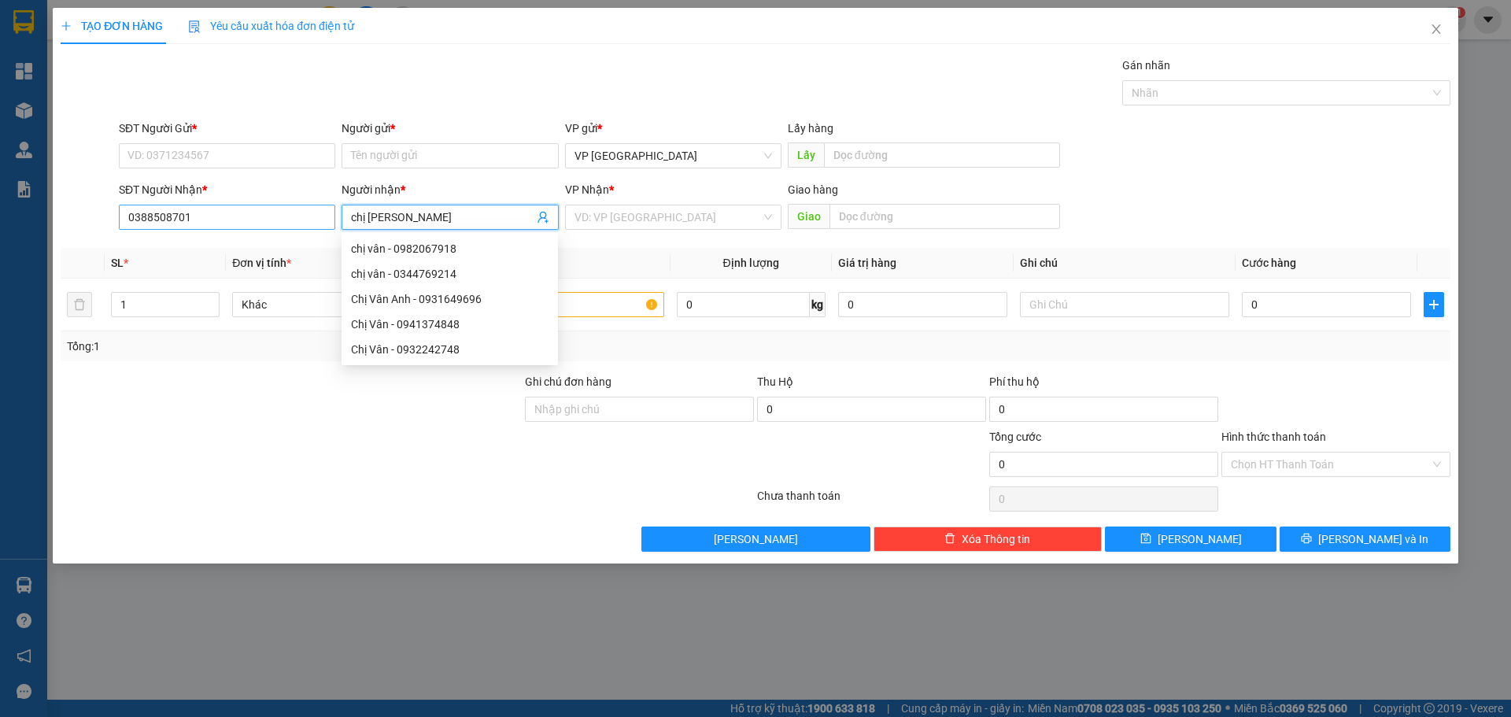
type input "chị [PERSON_NAME]"
drag, startPoint x: 123, startPoint y: 218, endPoint x: 102, endPoint y: 220, distance: 20.5
click at [102, 220] on div "SĐT Người Nhận * 0388508701 0388508701 Người nhận * chị vân VP Nhận * VD: VP Sà…" at bounding box center [755, 208] width 1393 height 55
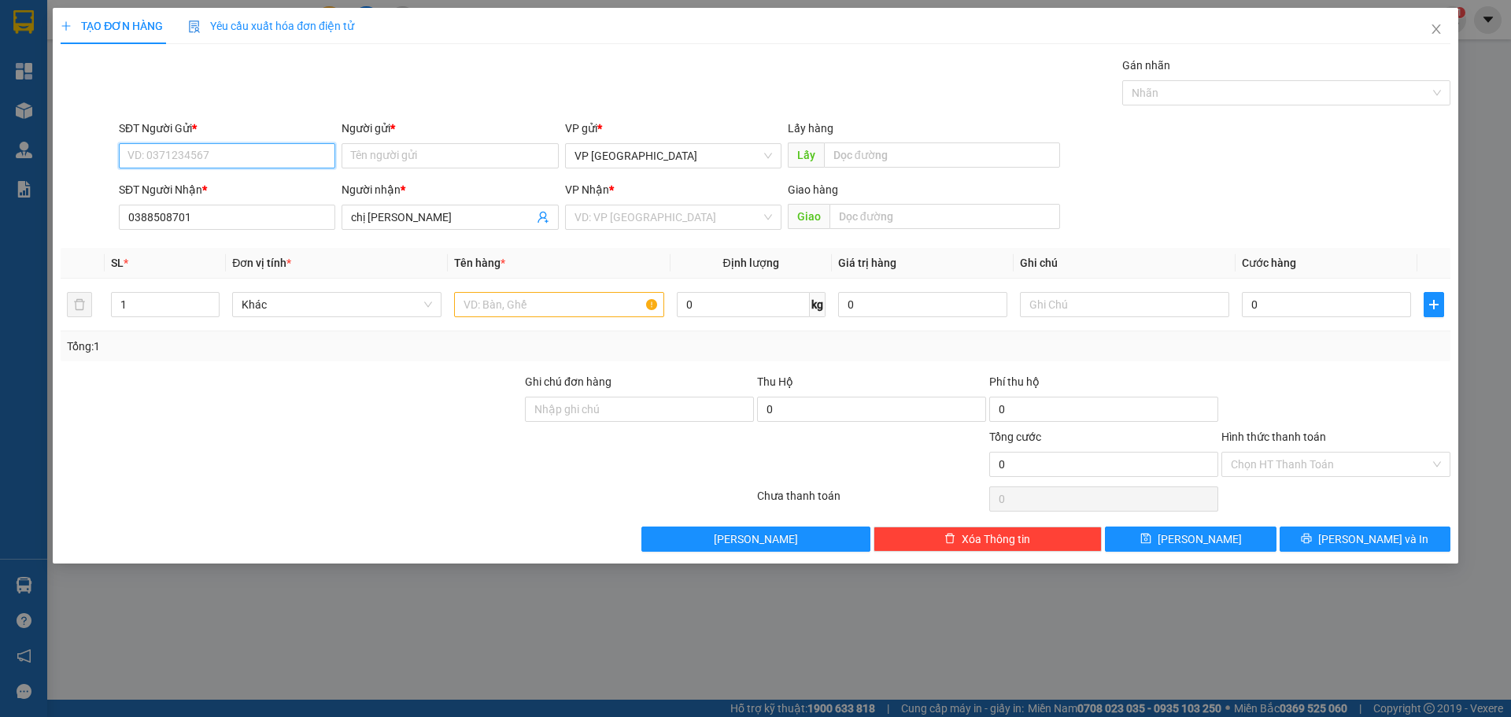
click at [212, 150] on input "SĐT Người Gửi *" at bounding box center [227, 155] width 216 height 25
paste input "0388508701"
type input "0388508701"
click at [388, 156] on input "Người gửi *" at bounding box center [450, 155] width 216 height 25
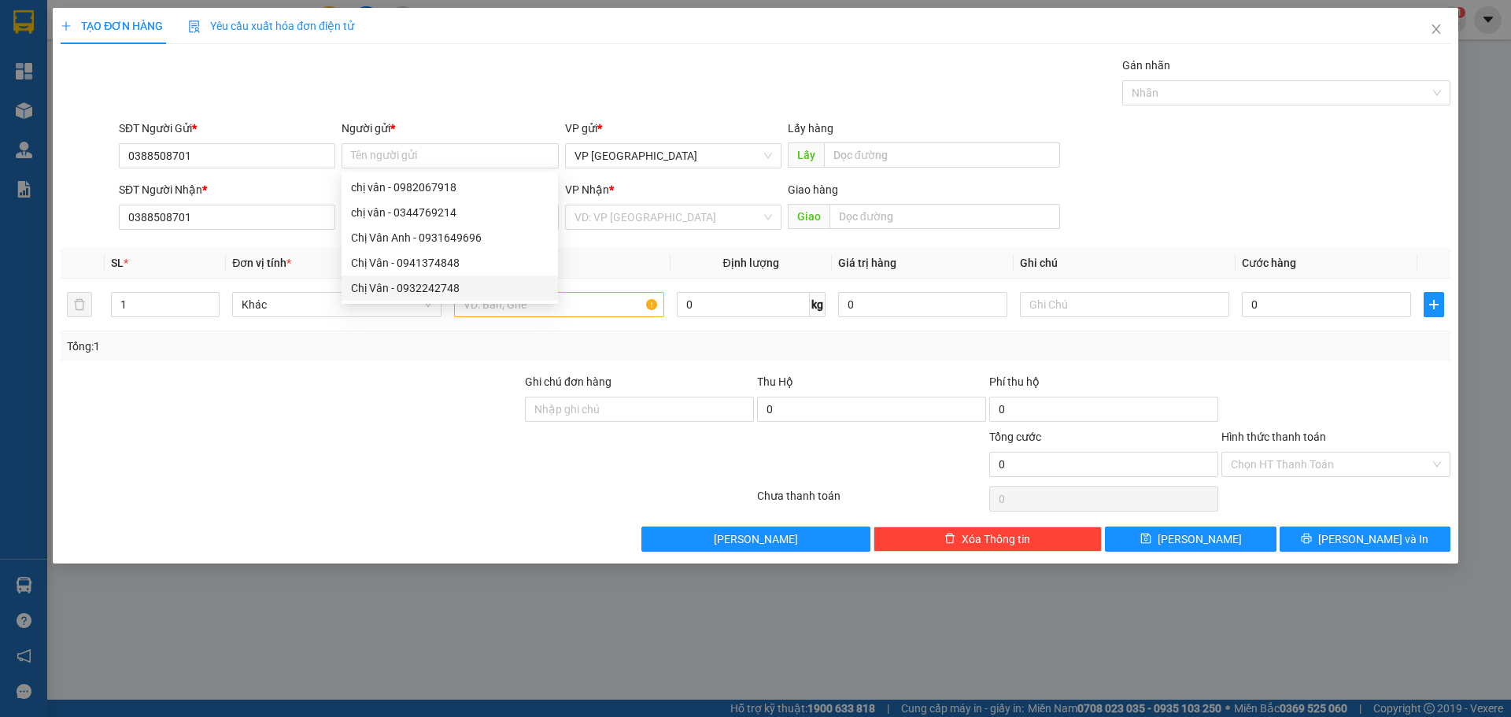
click at [376, 364] on div "Transit Pickup Surcharge Ids Transit Deliver Surcharge Ids Transit Deliver Surc…" at bounding box center [756, 304] width 1390 height 495
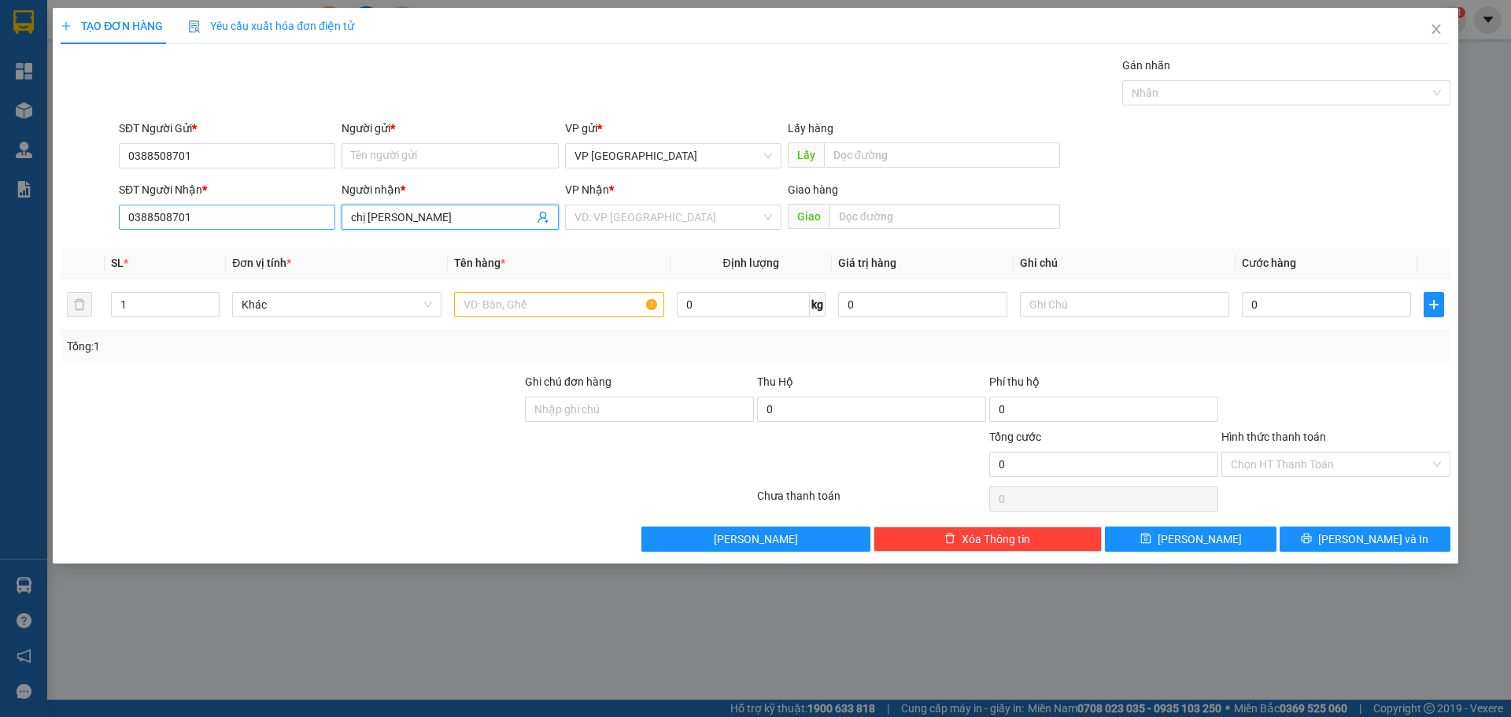
drag, startPoint x: 390, startPoint y: 221, endPoint x: 268, endPoint y: 222, distance: 121.2
click at [270, 222] on div "SĐT Người Nhận * 0388508701 Người nhận * chị vân chị vân VP Nhận * VD: VP Sài G…" at bounding box center [785, 208] width 1338 height 55
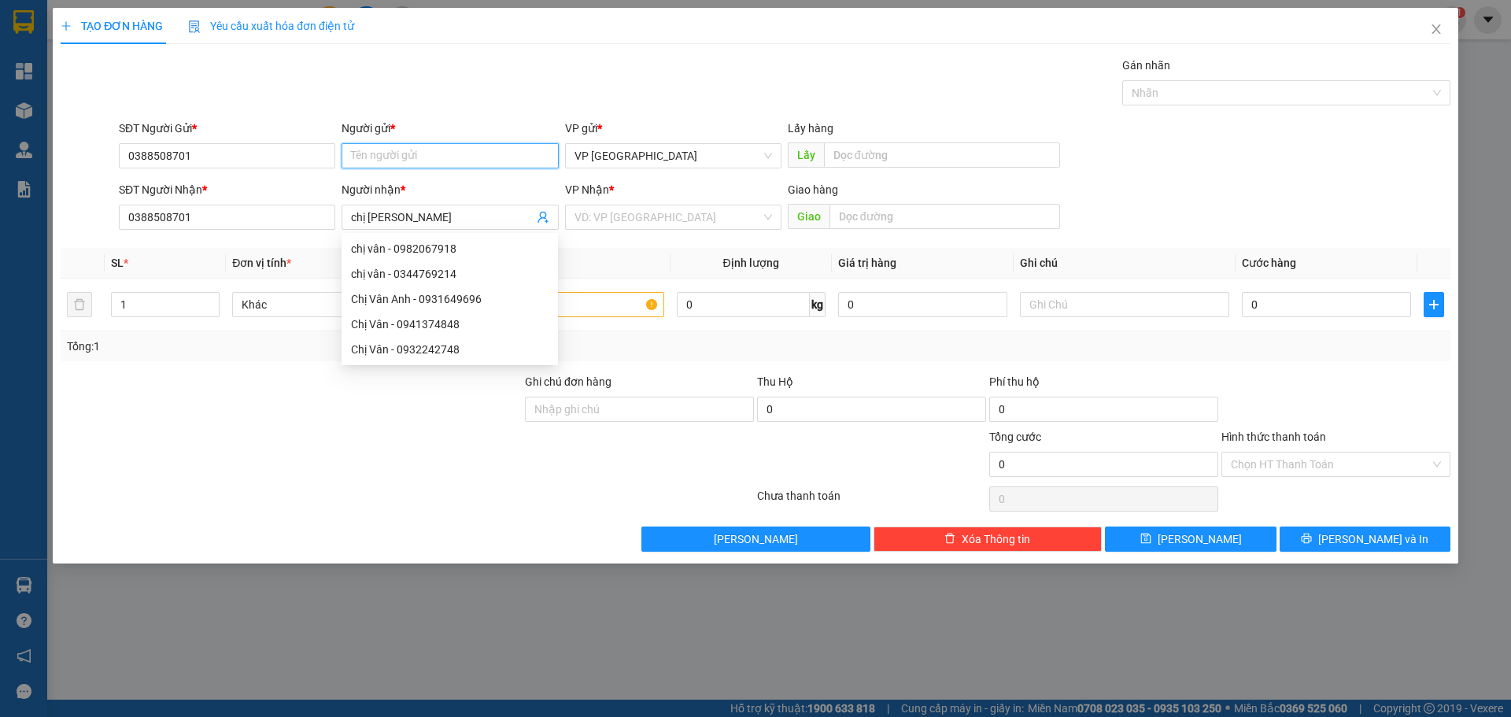
click at [404, 156] on input "Người gửi *" at bounding box center [450, 155] width 216 height 25
paste input "chị [PERSON_NAME]"
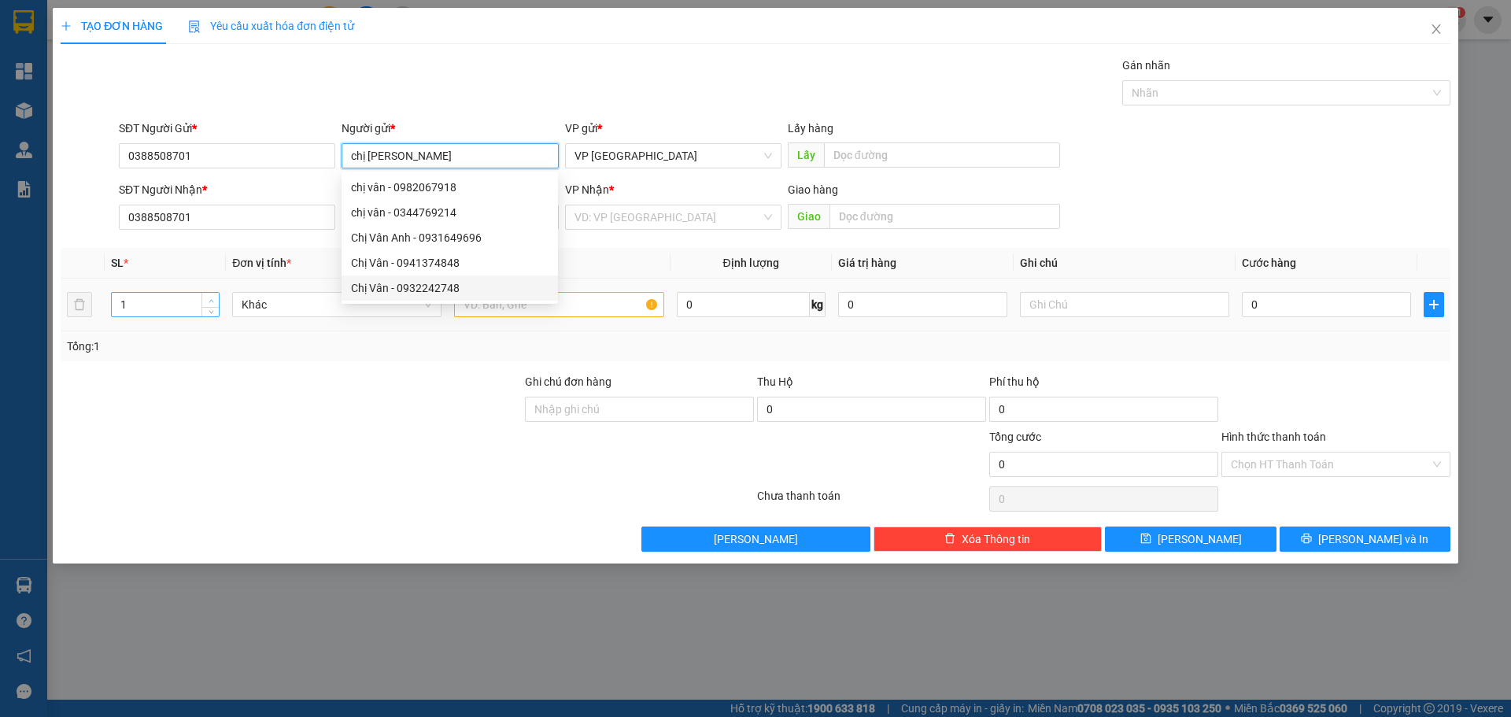
type input "chị [PERSON_NAME]"
click at [212, 299] on icon "up" at bounding box center [212, 301] width 6 height 6
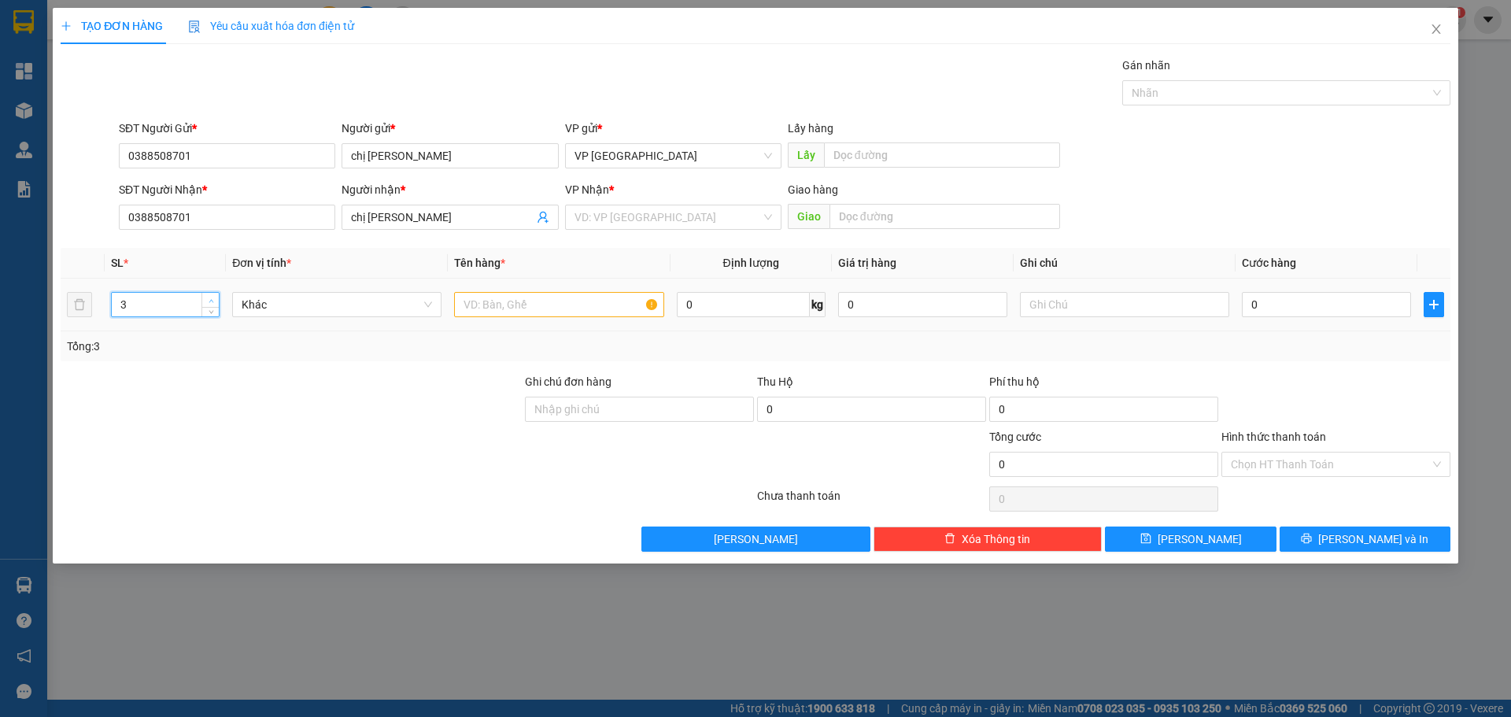
click at [212, 299] on icon "up" at bounding box center [212, 301] width 6 height 6
type input "5"
click at [212, 299] on icon "up" at bounding box center [212, 301] width 6 height 6
click at [586, 301] on input "text" at bounding box center [558, 304] width 209 height 25
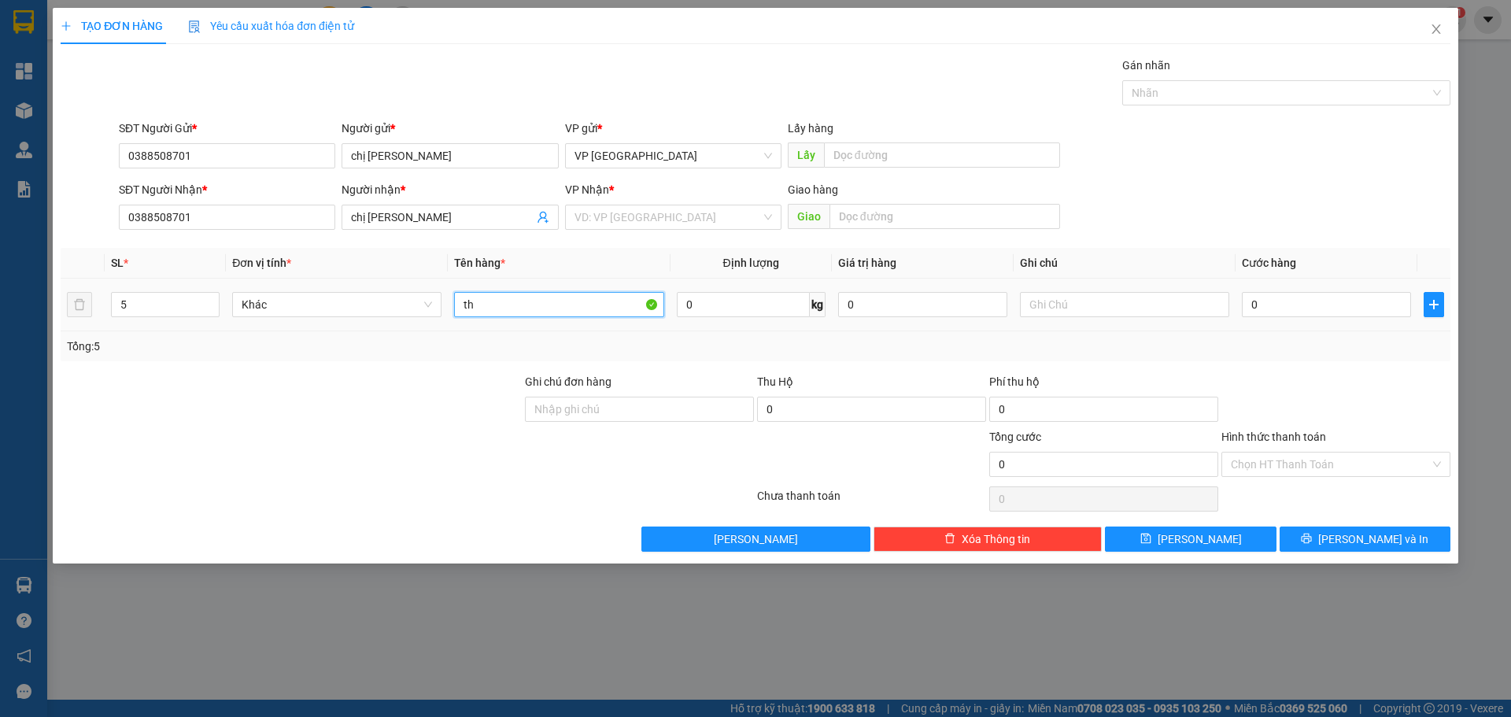
paste input "ù"
paste input "ấ"
type input "thùng giấy"
click at [1283, 310] on input "0" at bounding box center [1326, 304] width 169 height 25
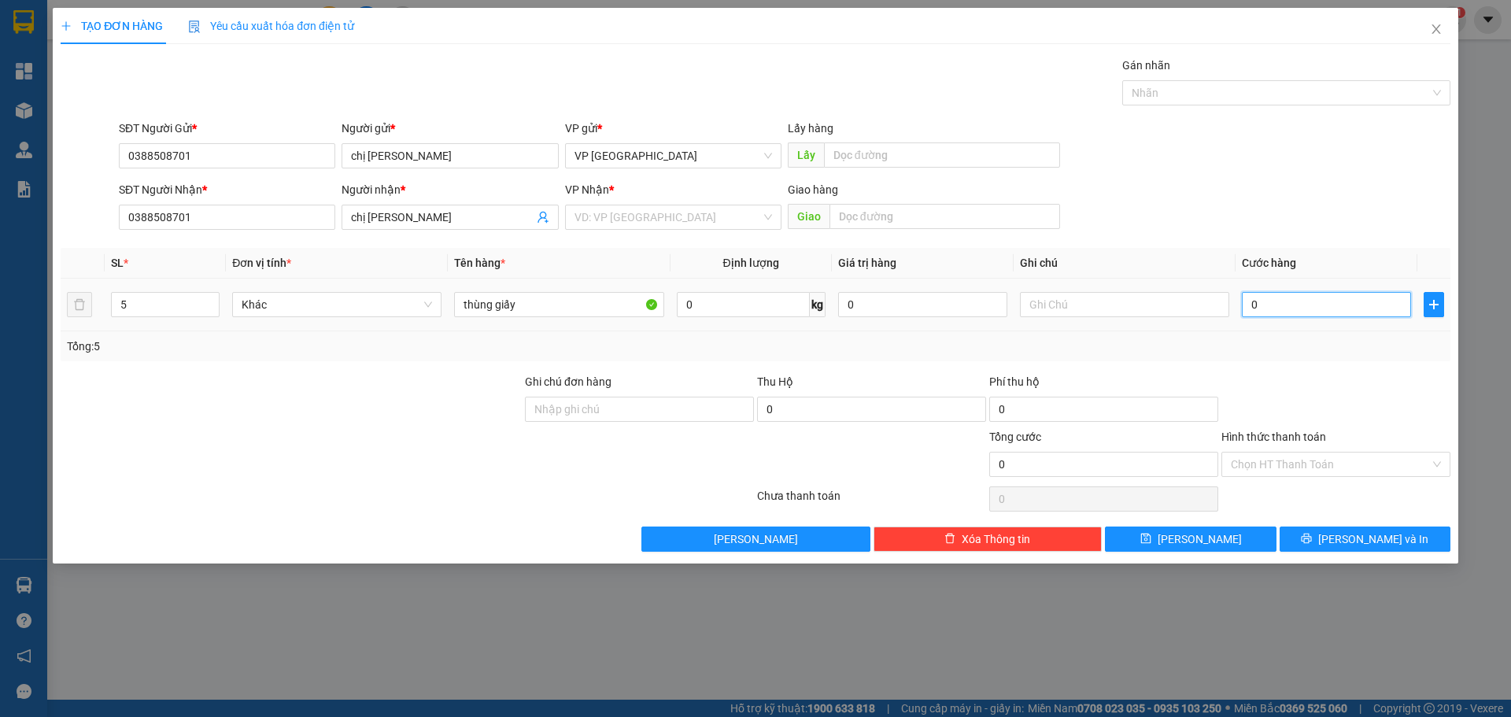
type input "1"
type input "15"
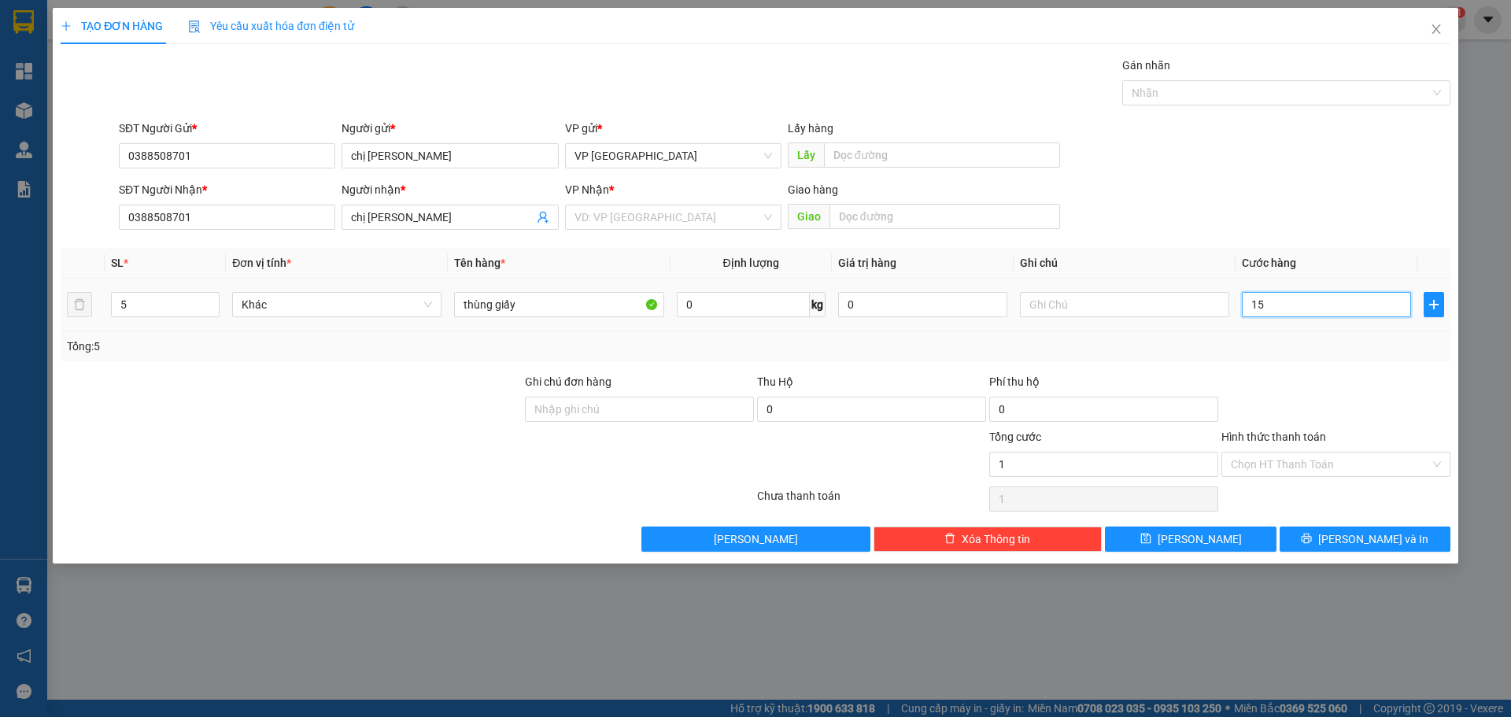
type input "15"
type input "150"
type input "1.500"
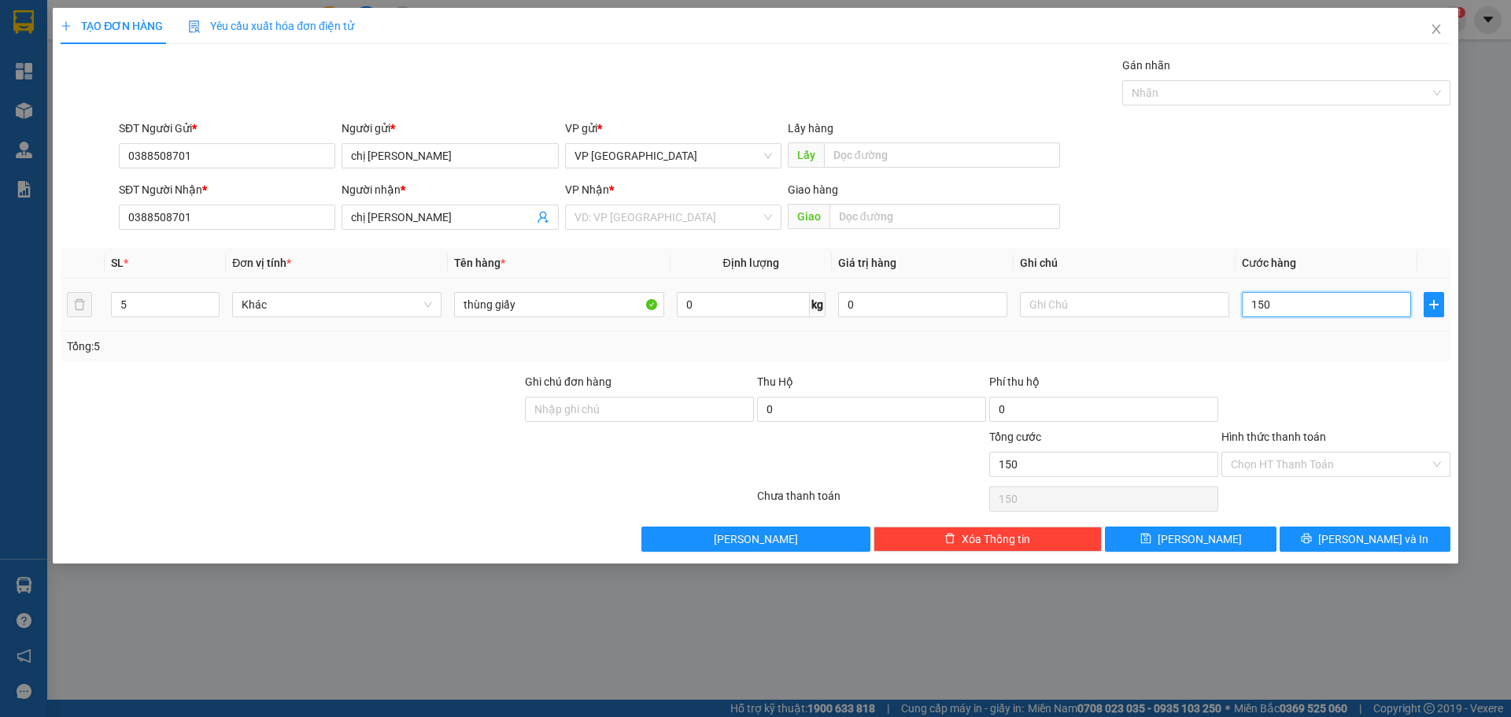
type input "1.500"
type input "15.000"
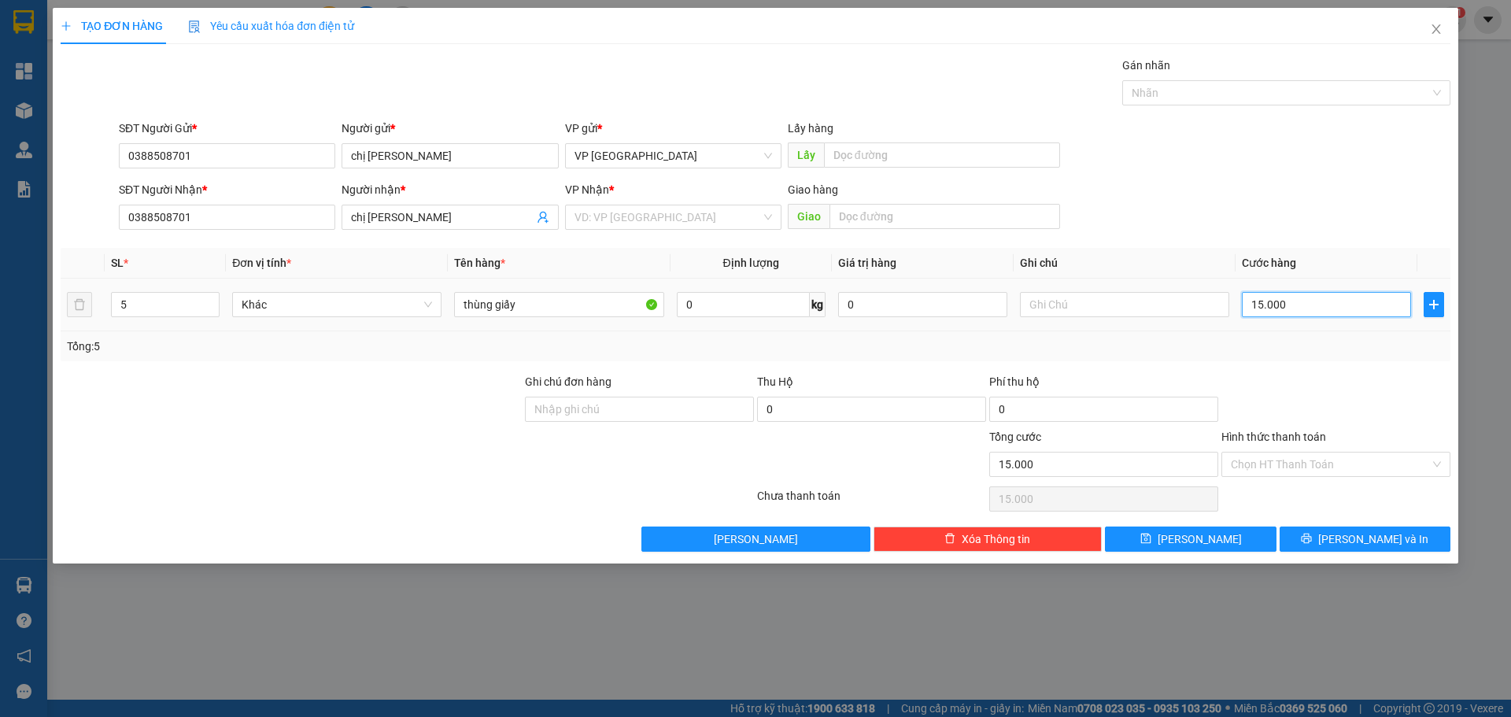
type input "150.000"
click at [670, 215] on input "search" at bounding box center [667, 217] width 186 height 24
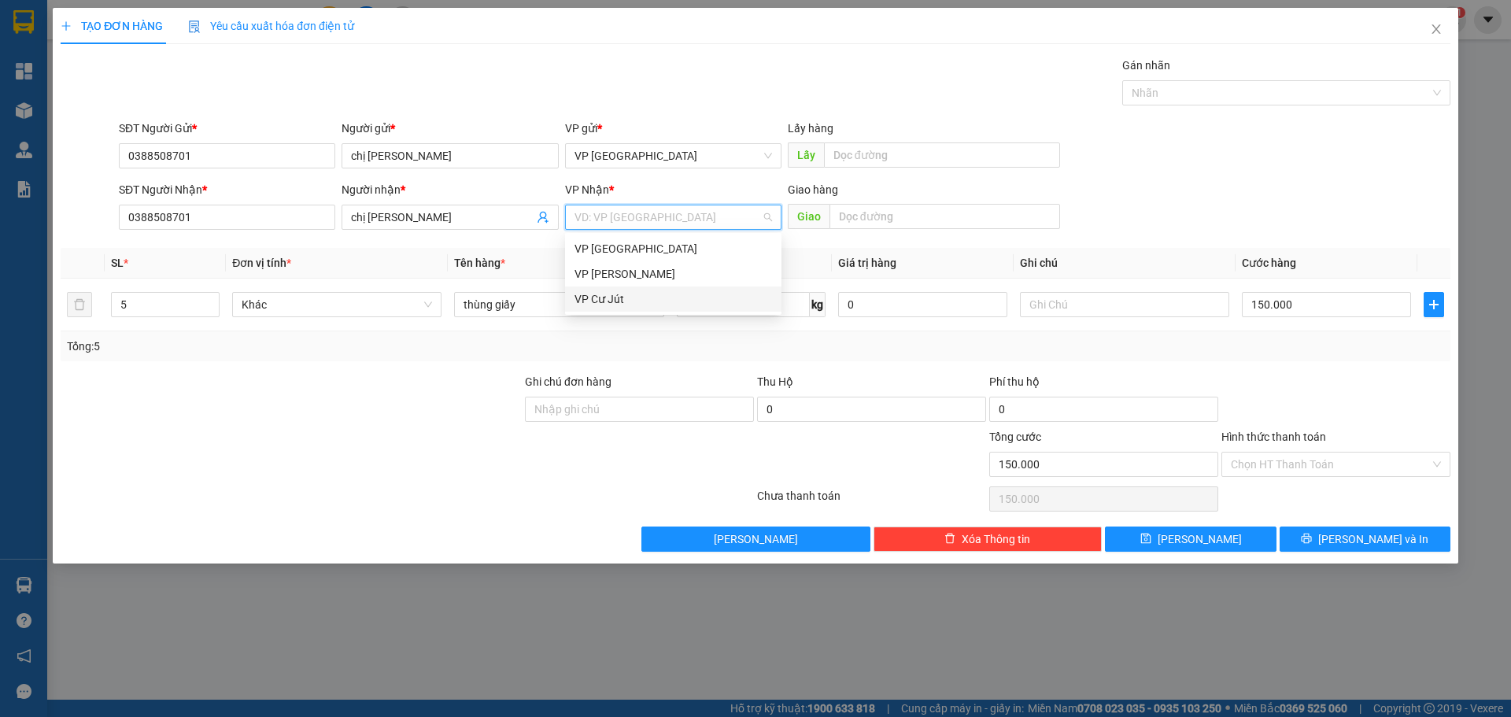
click at [639, 301] on div "VP Cư Jút" at bounding box center [673, 298] width 198 height 17
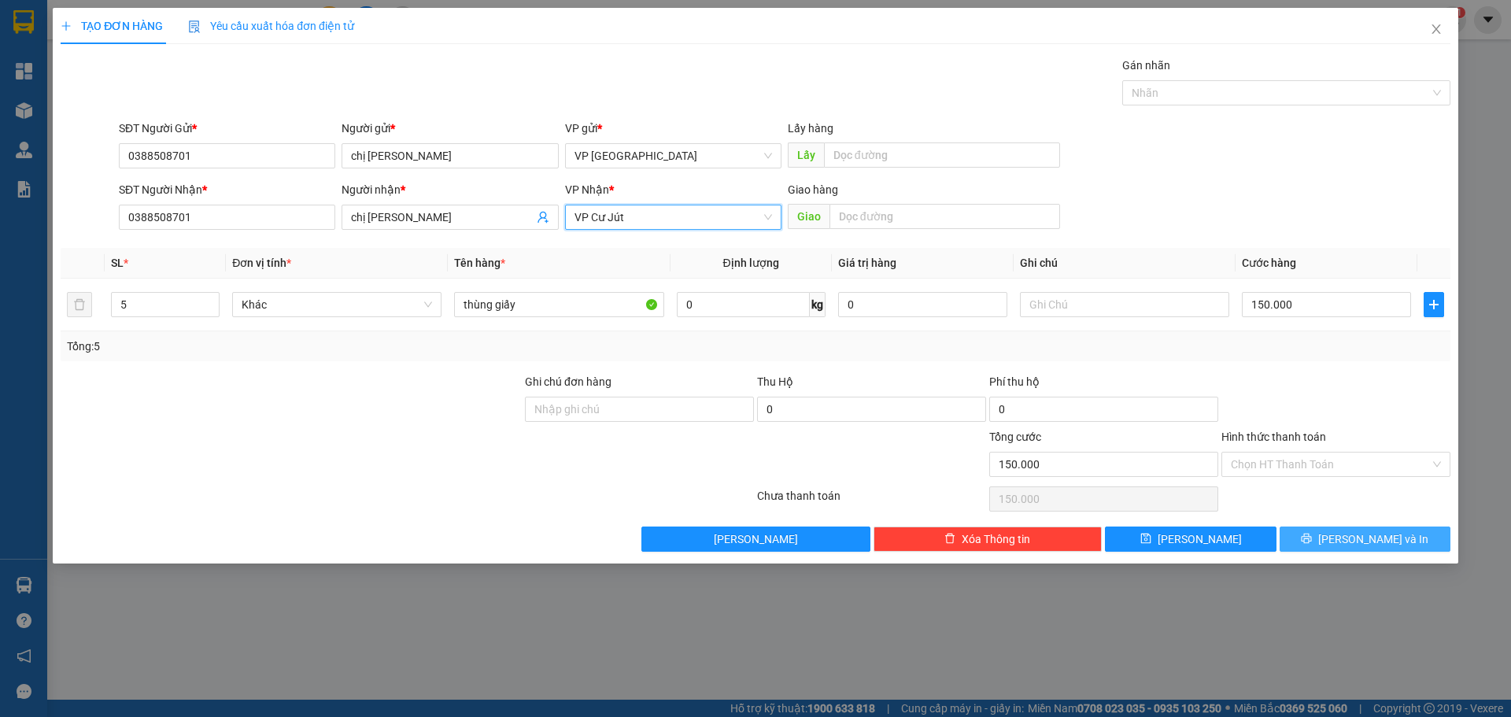
click at [1333, 545] on button "[PERSON_NAME] và In" at bounding box center [1364, 538] width 171 height 25
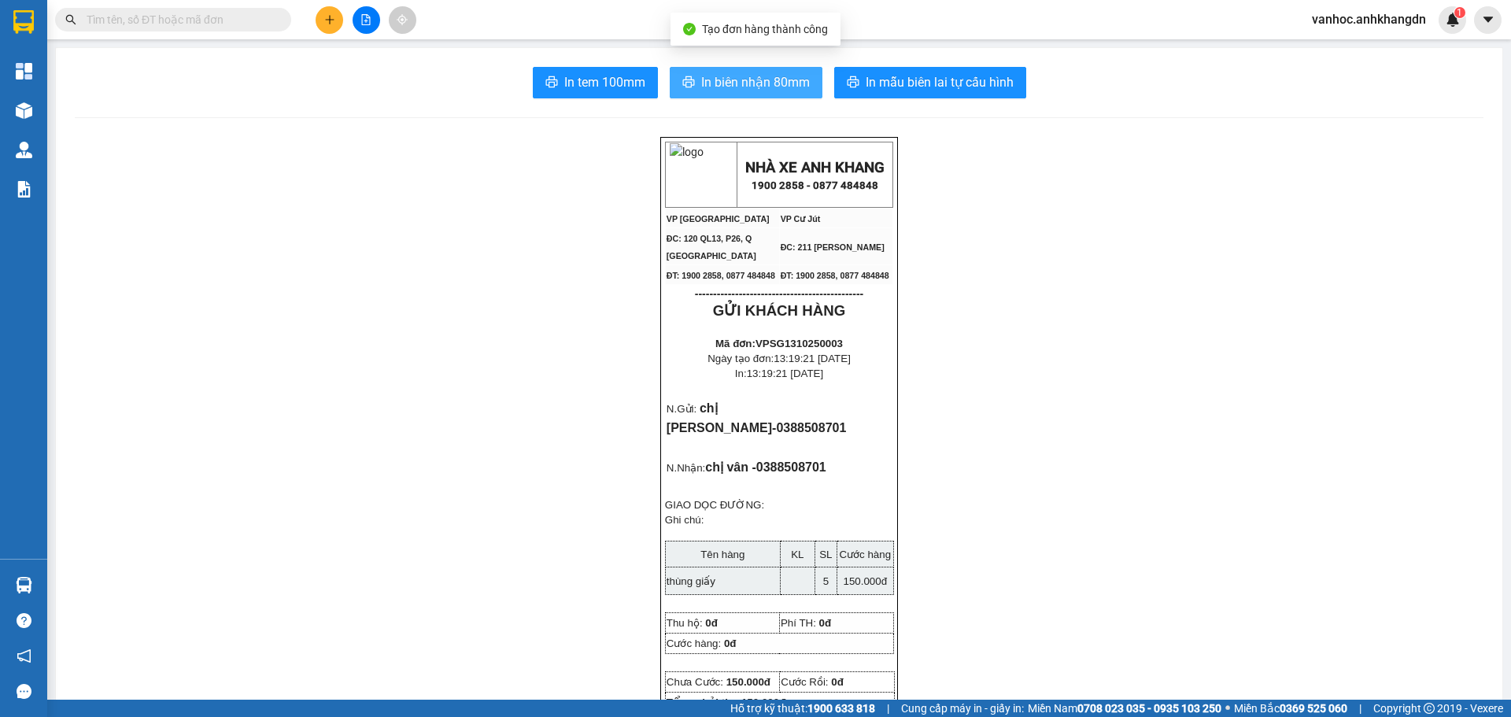
click at [770, 92] on span "In biên nhận 80mm" at bounding box center [755, 82] width 109 height 20
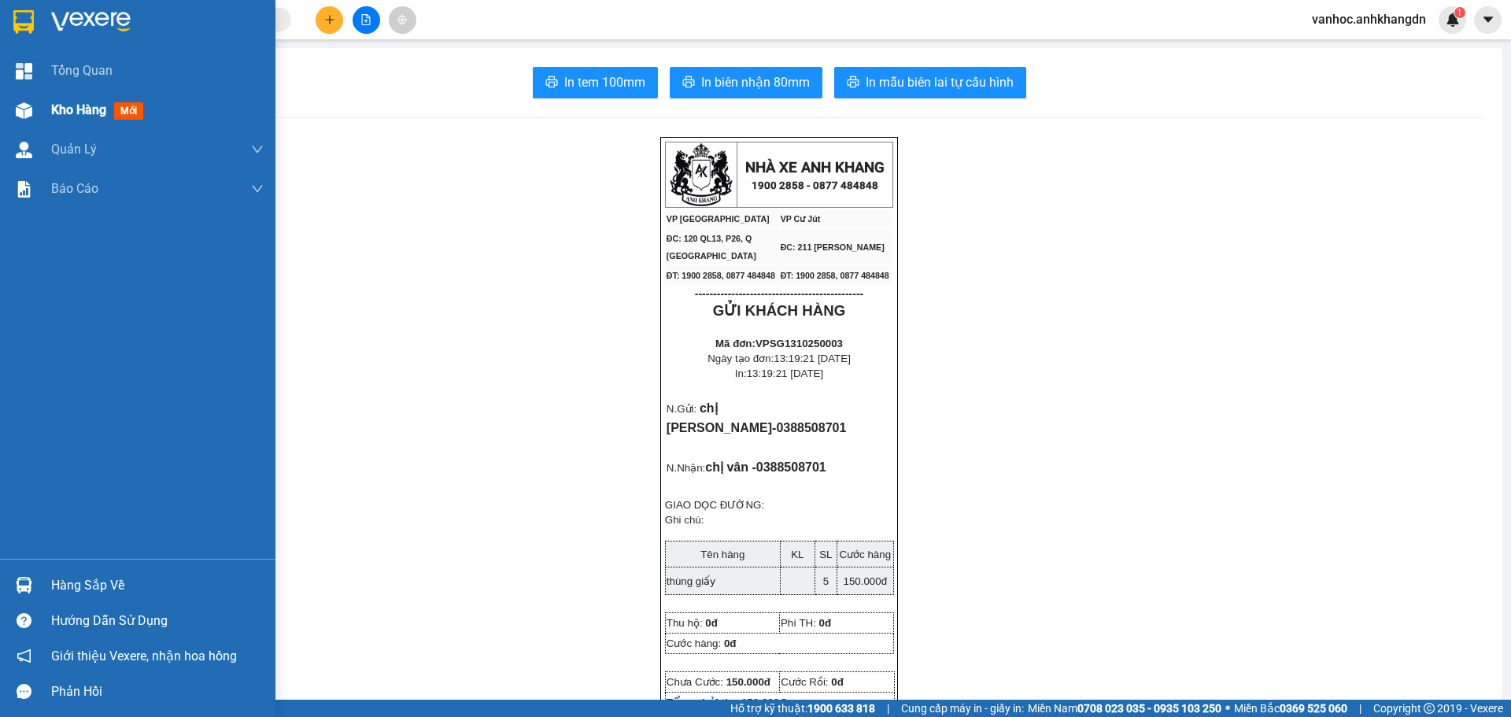
click at [39, 115] on div "Kho hàng mới" at bounding box center [137, 109] width 275 height 39
